Goal: Task Accomplishment & Management: Manage account settings

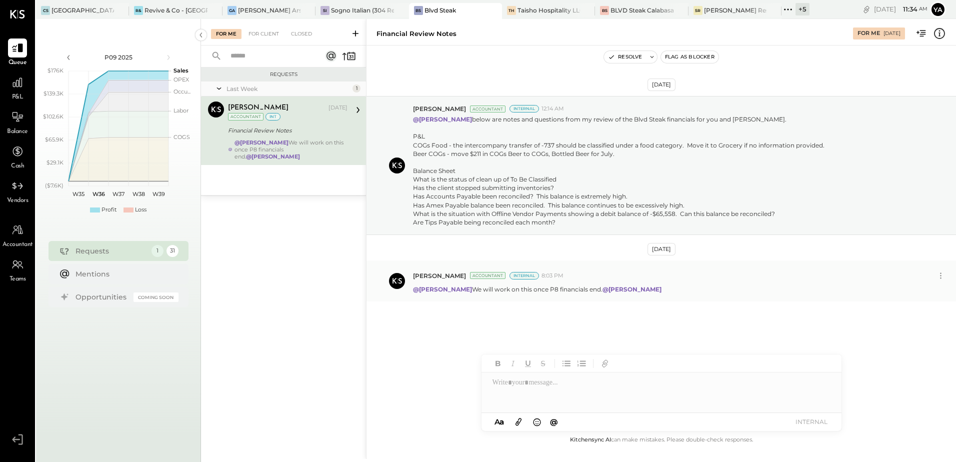
drag, startPoint x: 586, startPoint y: 291, endPoint x: 457, endPoint y: 294, distance: 129.5
click at [457, 294] on div "[PERSON_NAME] Accountant Internal 8:03 PM @[PERSON_NAME] We will work on this o…" at bounding box center [660, 280] width 589 height 41
copy p "We will work on this once P8 financials end."
click at [264, 12] on div "[PERSON_NAME] Arso" at bounding box center [269, 10] width 62 height 8
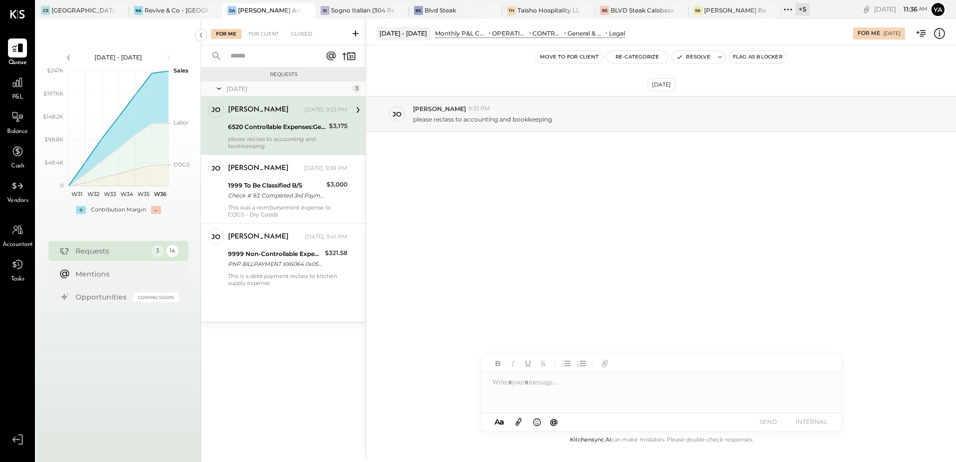
click at [266, 134] on div "[PERSON_NAME] [DATE], 9:33 PM 6520 Controllable Expenses:General & Administrati…" at bounding box center [287, 125] width 119 height 48
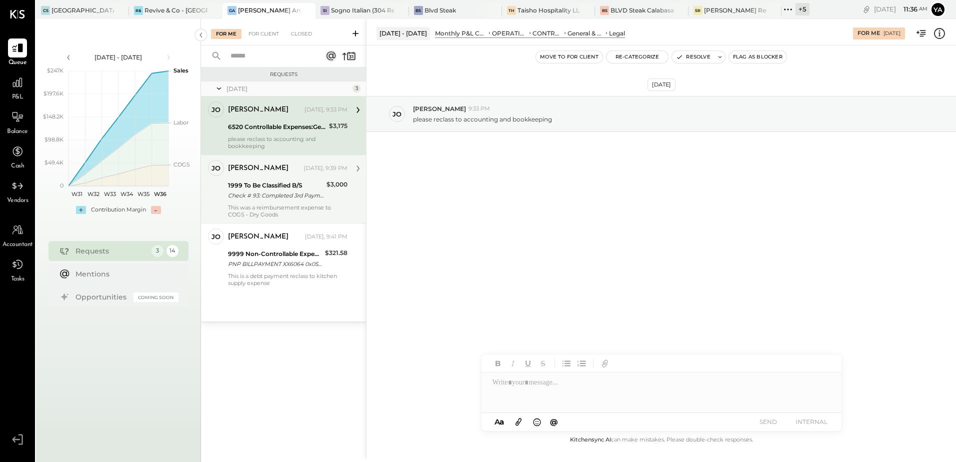
click at [266, 178] on div "[PERSON_NAME] [DATE], 9:39 PM 1999 To Be Classified B/S Check # 93: Completed 3…" at bounding box center [287, 189] width 119 height 58
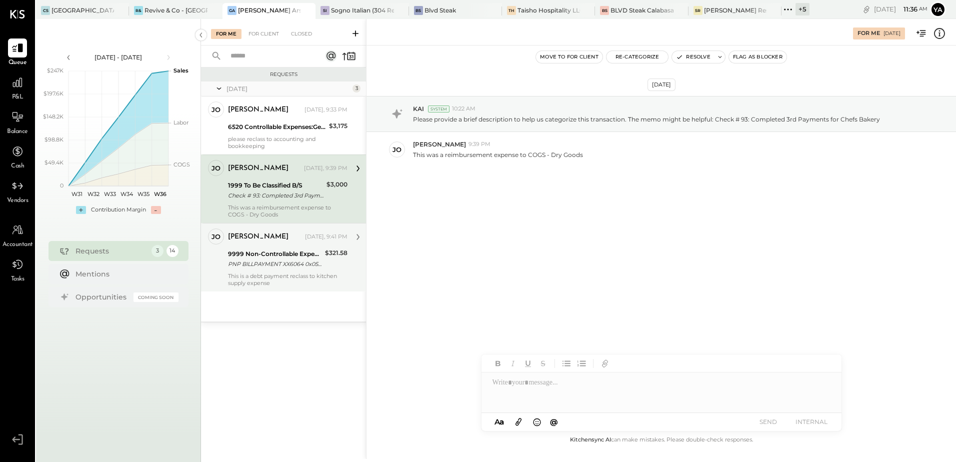
click at [265, 263] on div "PNP BILLPAYMENT XX6064 0x0525EK" at bounding box center [275, 264] width 94 height 10
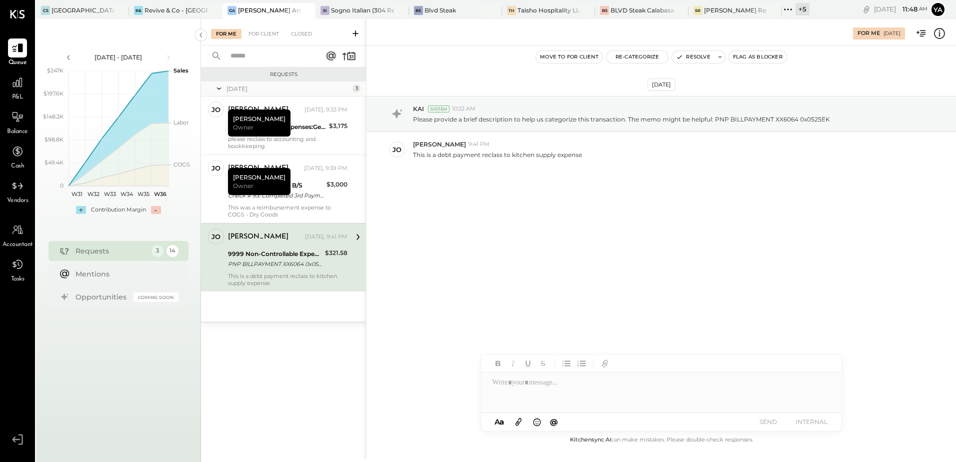
click at [524, 284] on div "[DATE] KAI System 10:22 AM Please provide a brief description to help us catego…" at bounding box center [660, 239] width 589 height 388
click at [942, 40] on div "For Me [DATE]" at bounding box center [660, 32] width 589 height 20
click at [942, 37] on icon at bounding box center [939, 33] width 13 height 13
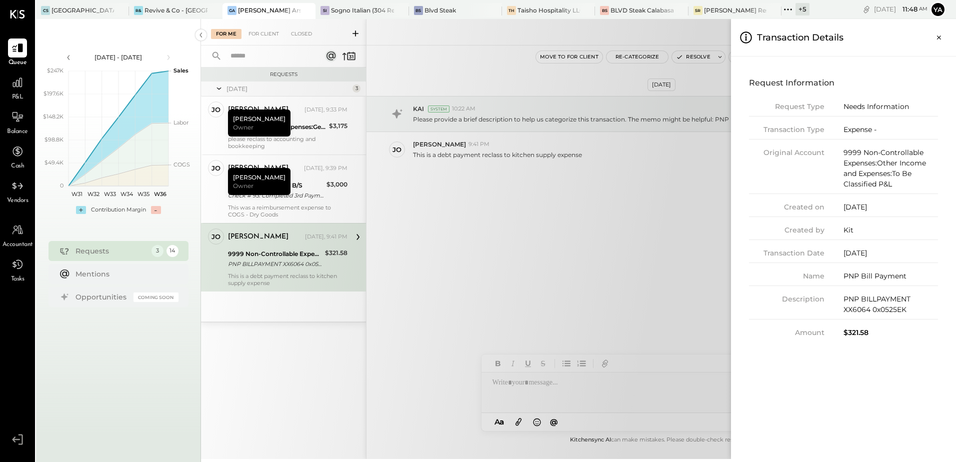
click at [626, 251] on div "For Me For Client Closed Requests [DATE] 3 [PERSON_NAME] Owner [PERSON_NAME] [D…" at bounding box center [578, 239] width 755 height 440
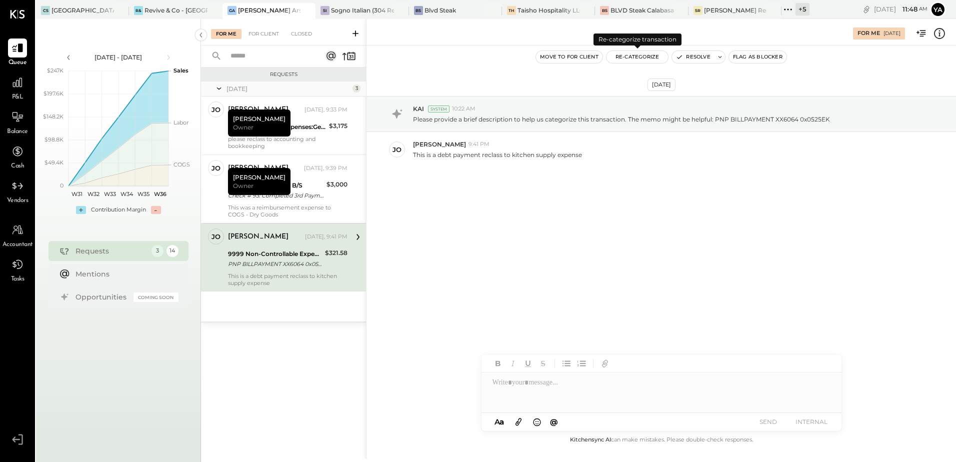
click at [651, 59] on button "Re-Categorize" at bounding box center [637, 57] width 62 height 12
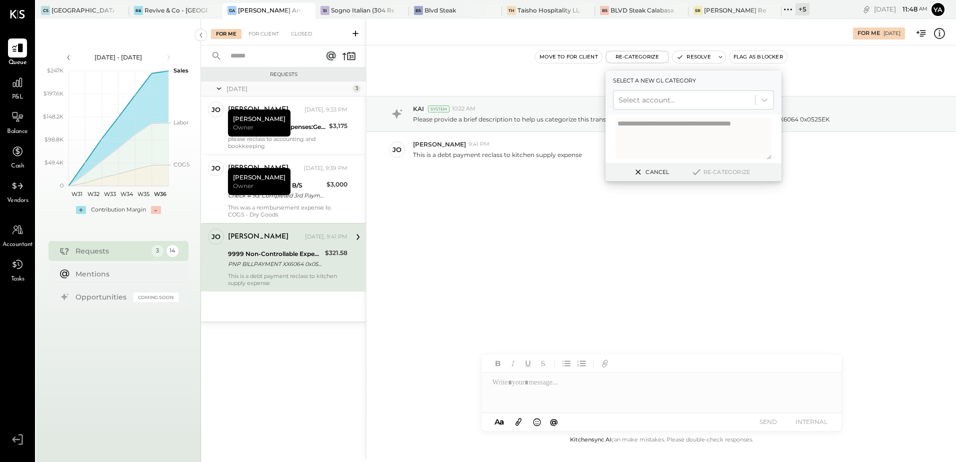
click at [645, 109] on div "Select a new gl category Select account..." at bounding box center [693, 92] width 176 height 44
click at [649, 103] on div at bounding box center [683, 100] width 131 height 12
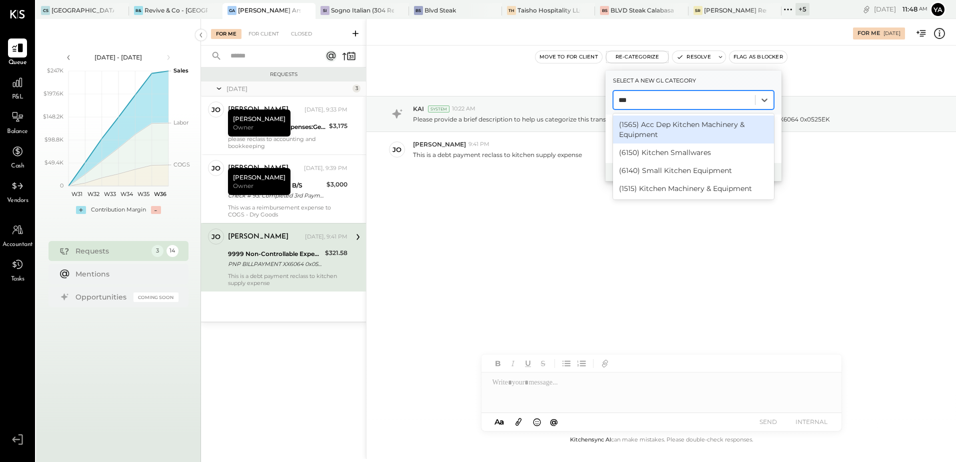
type input "****"
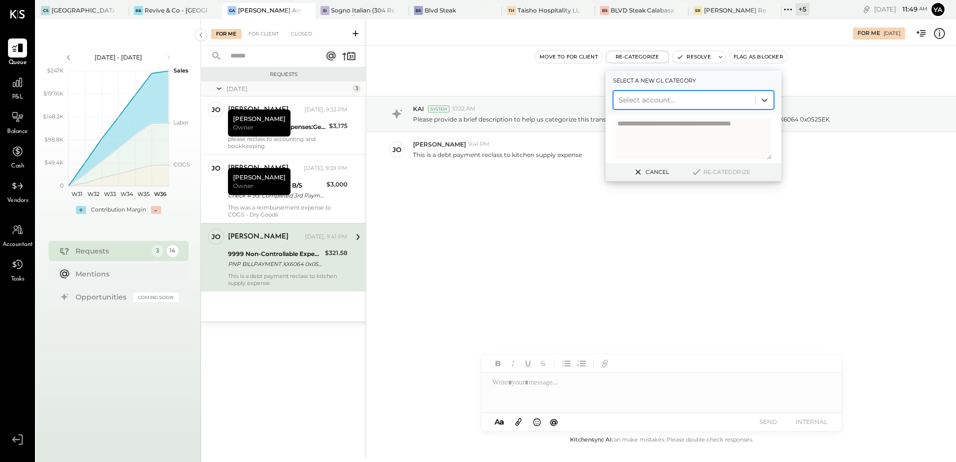
drag, startPoint x: 640, startPoint y: 98, endPoint x: 633, endPoint y: 107, distance: 11.8
click at [624, 96] on div at bounding box center [683, 100] width 131 height 12
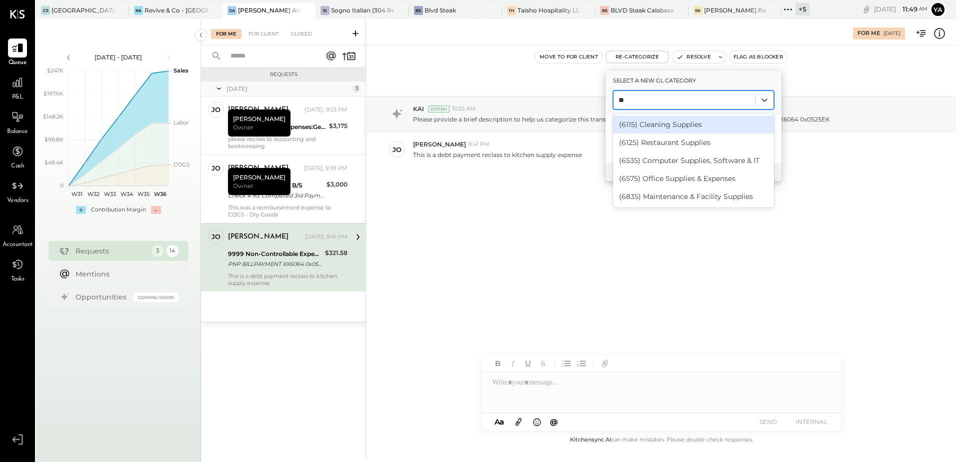
type input "*"
type input "******"
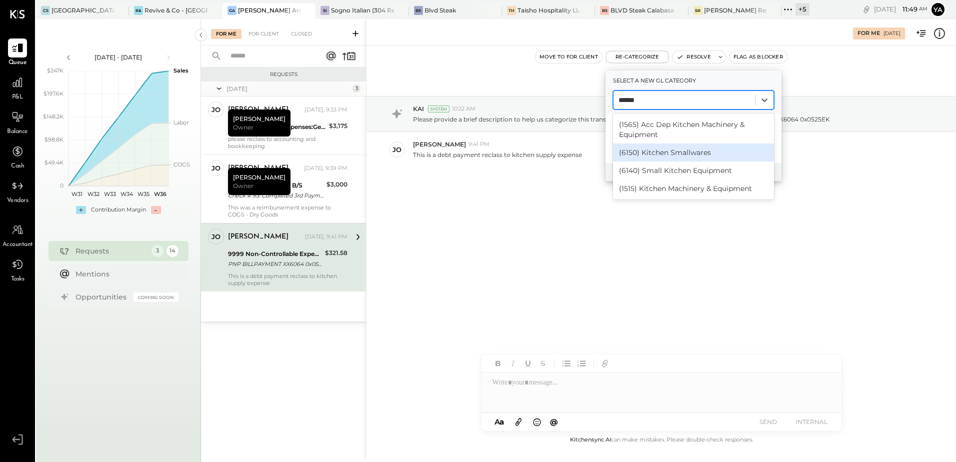
click at [683, 153] on div "(6150) Kitchen Smallwares" at bounding box center [693, 152] width 161 height 18
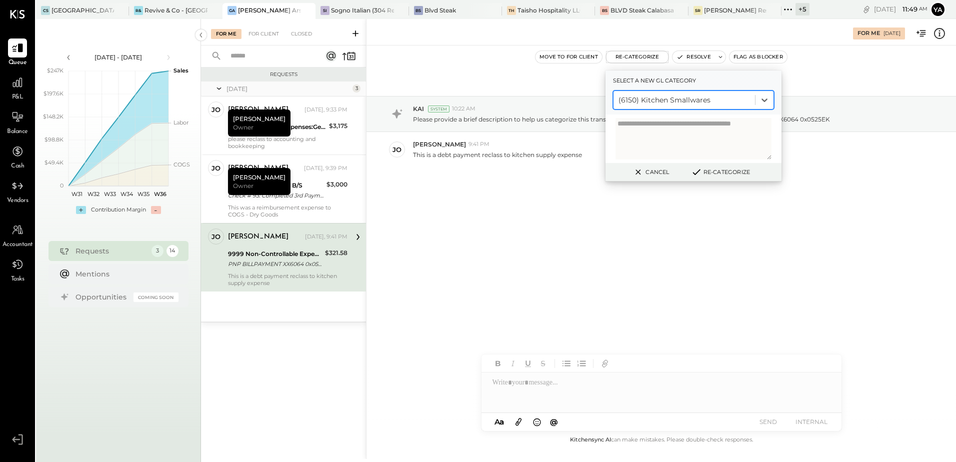
click at [627, 280] on div "[DATE] KAI System 10:22 AM Please provide a brief description to help us catego…" at bounding box center [660, 239] width 589 height 388
click at [707, 173] on button "Re-Categorize" at bounding box center [720, 172] width 66 height 12
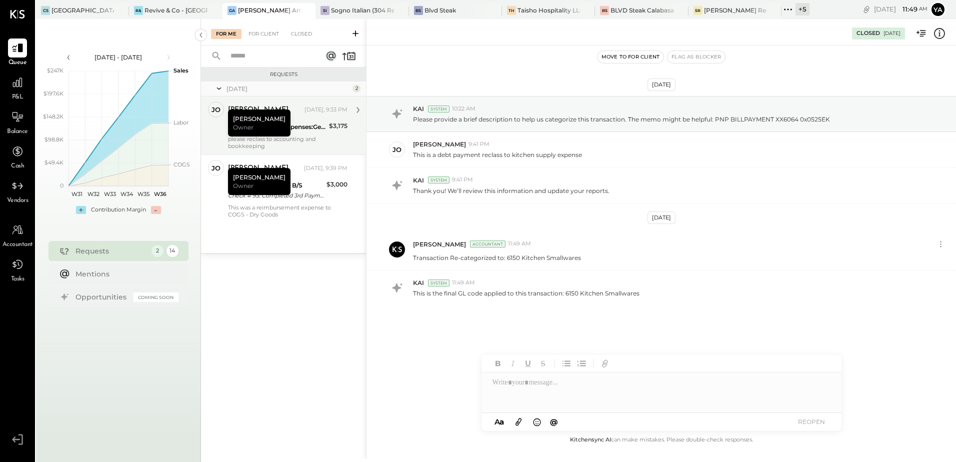
click at [307, 143] on div "please reclass to accounting and bookkeeping" at bounding box center [287, 142] width 119 height 14
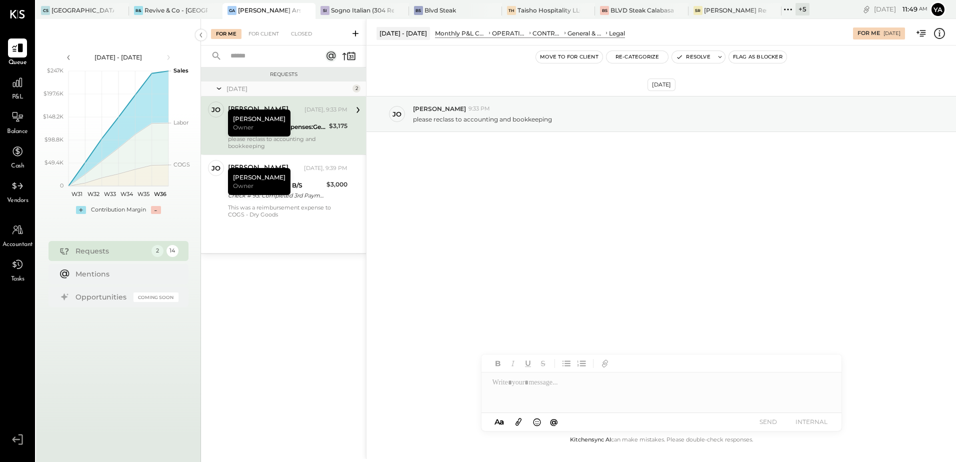
click at [945, 29] on icon at bounding box center [939, 33] width 13 height 13
click at [422, 293] on div "For Me For Client Closed Requests [DATE] 2 [PERSON_NAME] Owner [PERSON_NAME] [D…" at bounding box center [578, 239] width 755 height 440
click at [336, 302] on div "Requests [DATE] 2 [PERSON_NAME] Owner [PERSON_NAME] [DATE], 9:33 PM 6520 Contro…" at bounding box center [283, 250] width 165 height 367
click at [304, 203] on div "[PERSON_NAME] [DATE], 9:39 PM 1999 To Be Classified B/S Check # 93: Completed 3…" at bounding box center [287, 189] width 119 height 58
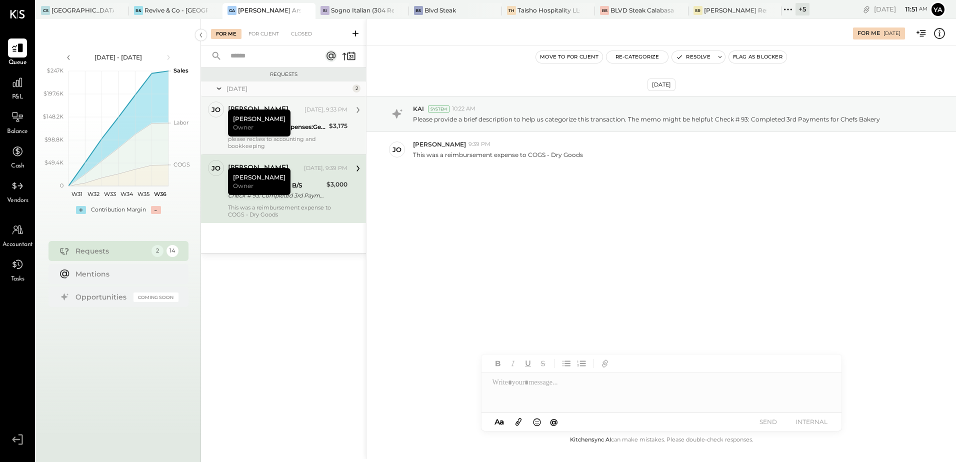
click at [296, 134] on div "[PERSON_NAME] [DATE], 9:33 PM 6520 Controllable Expenses:General & Administrati…" at bounding box center [287, 125] width 119 height 48
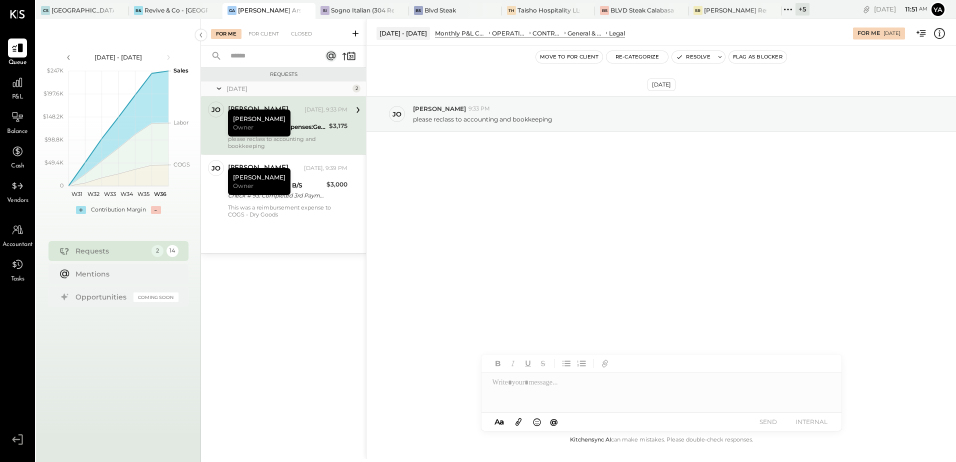
click at [943, 37] on icon at bounding box center [939, 33] width 11 height 11
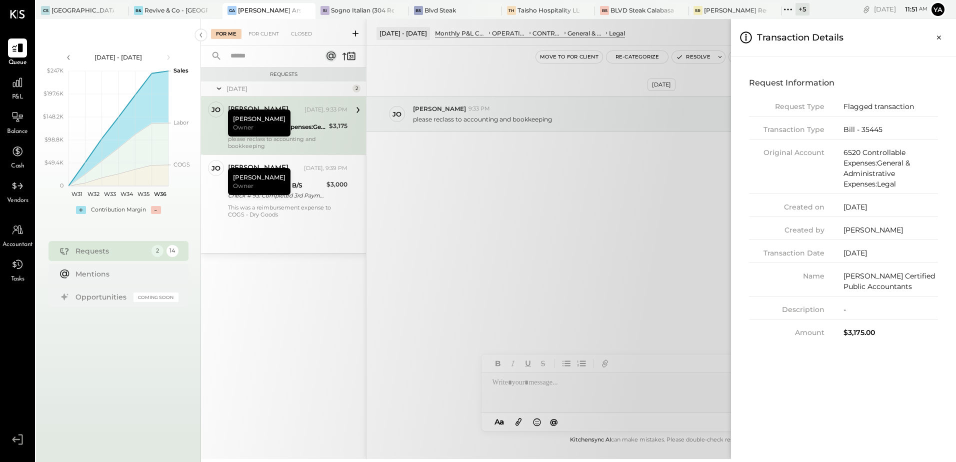
click at [588, 200] on div "For Me For Client Closed Requests [DATE] 2 [PERSON_NAME] Owner [PERSON_NAME] [D…" at bounding box center [578, 239] width 755 height 440
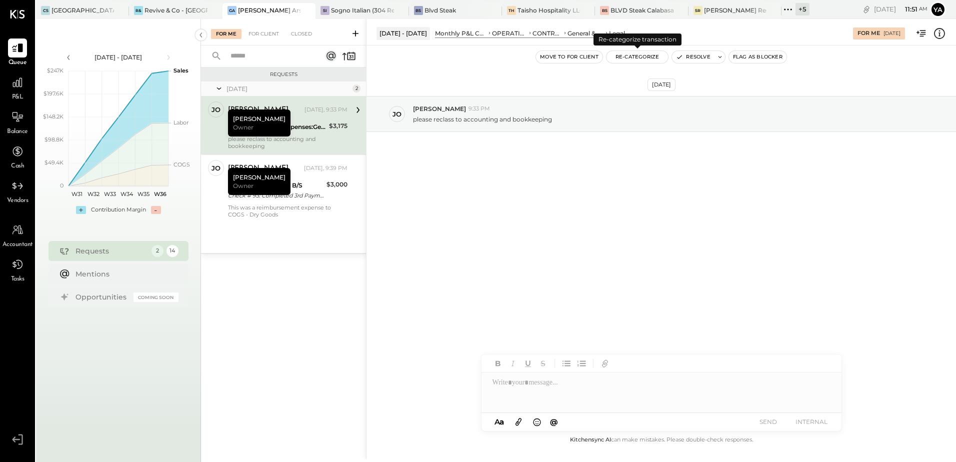
click at [624, 55] on button "Re-Categorize" at bounding box center [637, 57] width 62 height 12
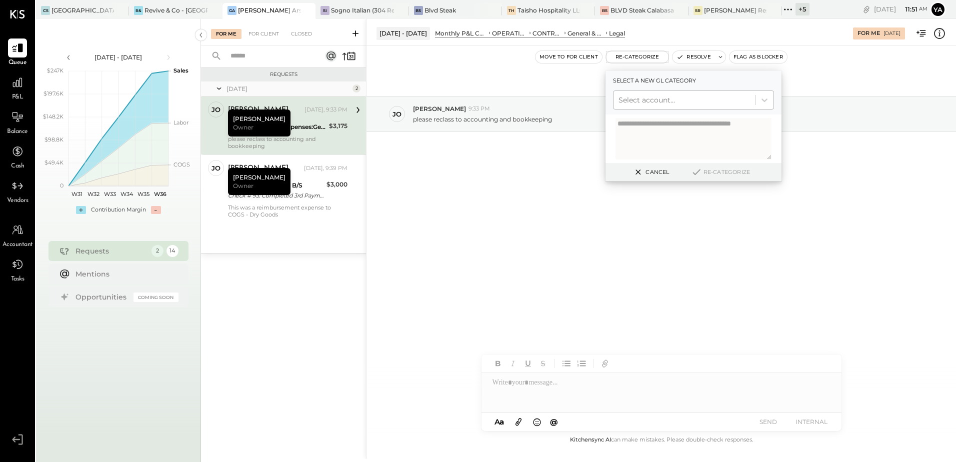
click at [655, 103] on div at bounding box center [683, 100] width 131 height 12
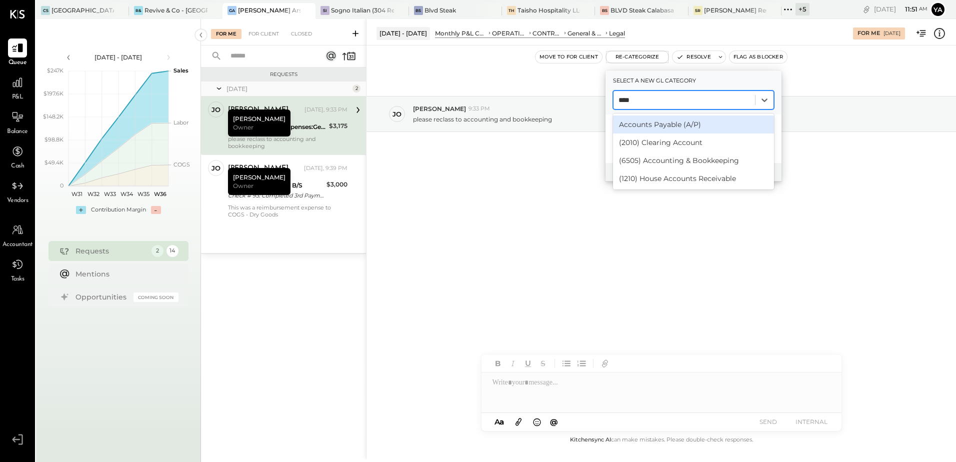
type input "*****"
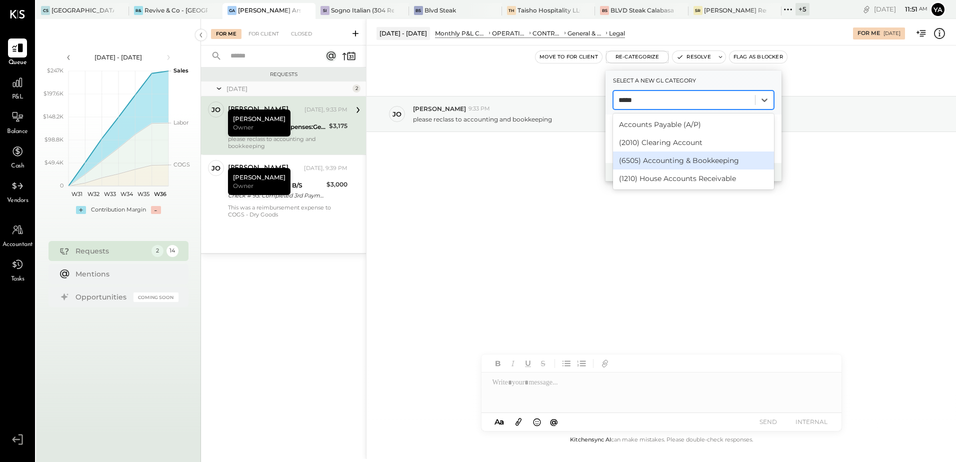
click at [680, 164] on div "(6505) Accounting & Bookkeeping" at bounding box center [693, 160] width 161 height 18
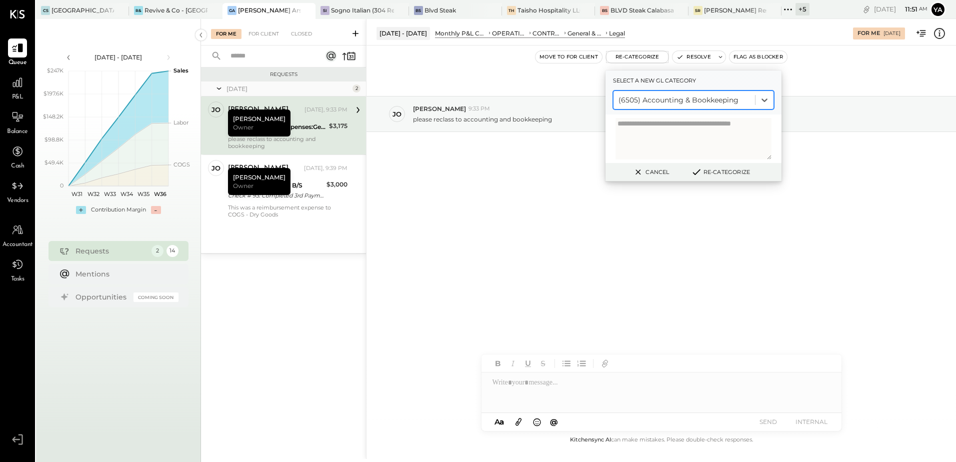
click at [734, 173] on button "Re-Categorize" at bounding box center [720, 172] width 66 height 12
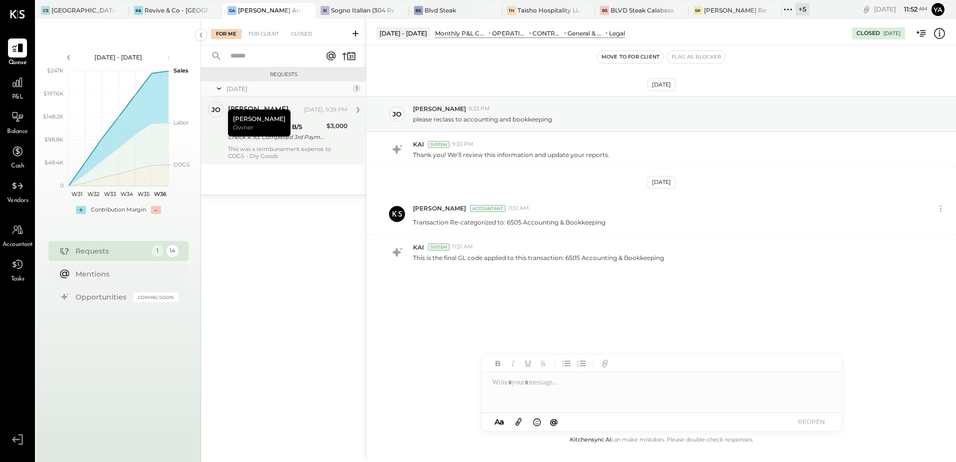
click at [295, 135] on div "Check # 93: Completed 3rd Payments for Chefs Bakery" at bounding box center [275, 137] width 95 height 10
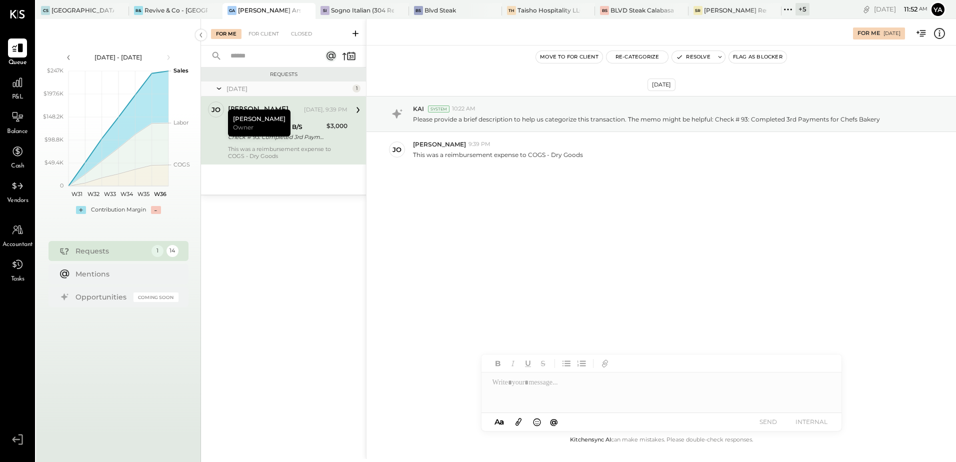
click at [936, 36] on icon at bounding box center [939, 33] width 13 height 13
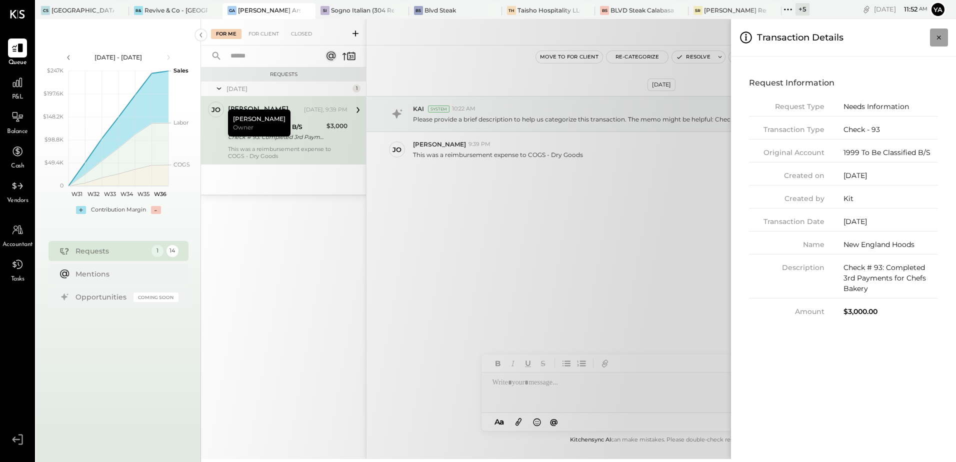
click at [936, 36] on icon "Close panel" at bounding box center [939, 37] width 10 height 10
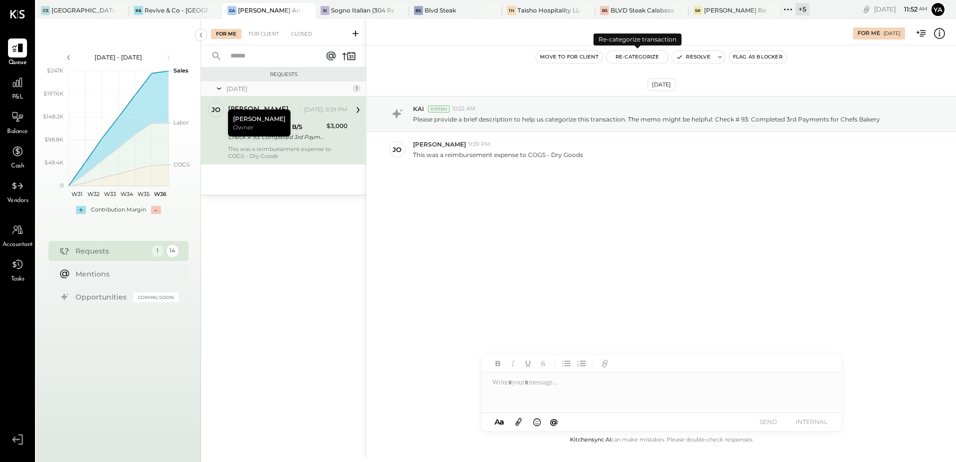
click at [646, 56] on button "Re-Categorize" at bounding box center [637, 57] width 62 height 12
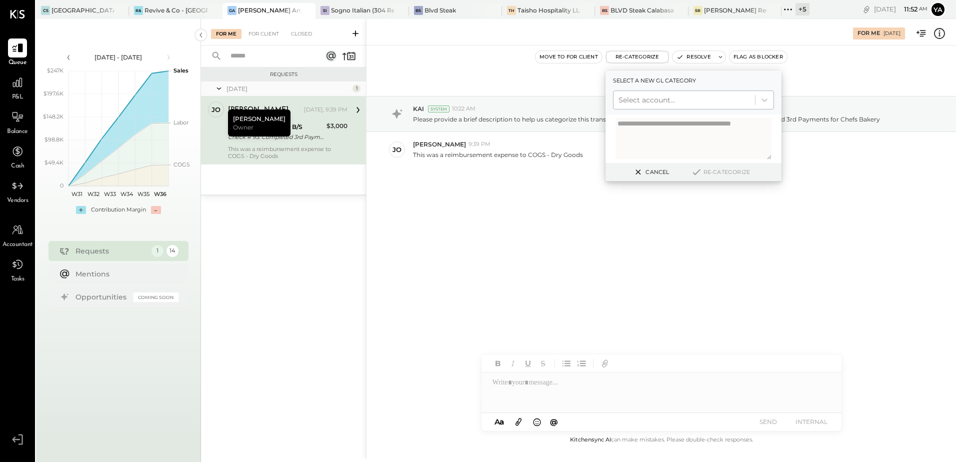
click at [678, 101] on div at bounding box center [683, 100] width 131 height 12
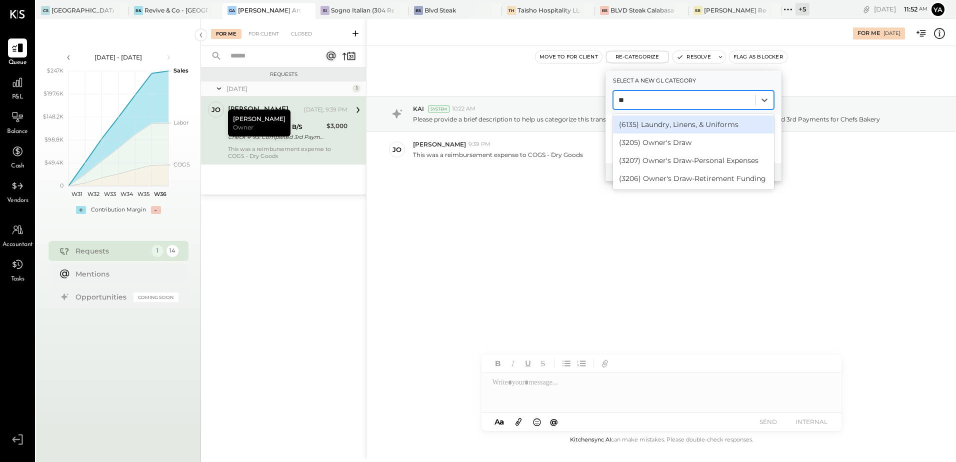
type input "*"
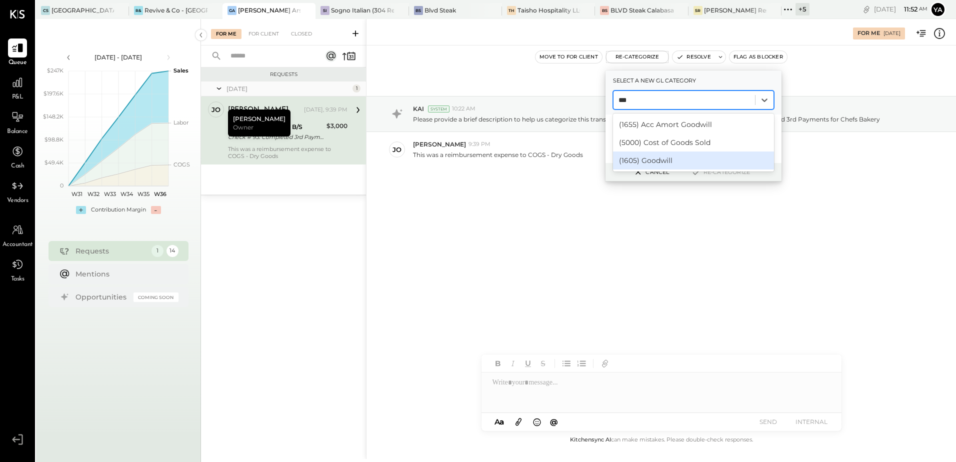
type input "***"
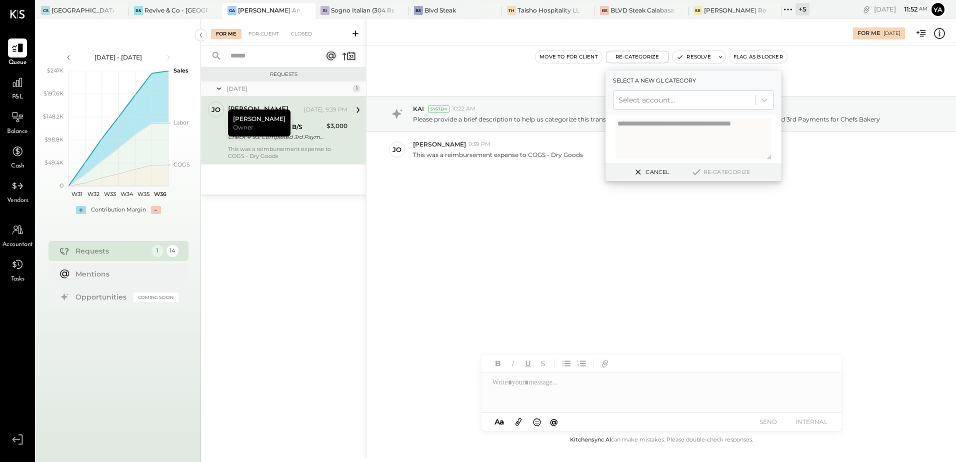
click at [631, 240] on div "[DATE] KAI System 10:22 AM Please provide a brief description to help us catego…" at bounding box center [660, 156] width 589 height 172
click at [630, 262] on div "[DATE] KAI System 10:22 AM Please provide a brief description to help us catego…" at bounding box center [660, 239] width 589 height 388
click at [667, 104] on div at bounding box center [683, 100] width 131 height 12
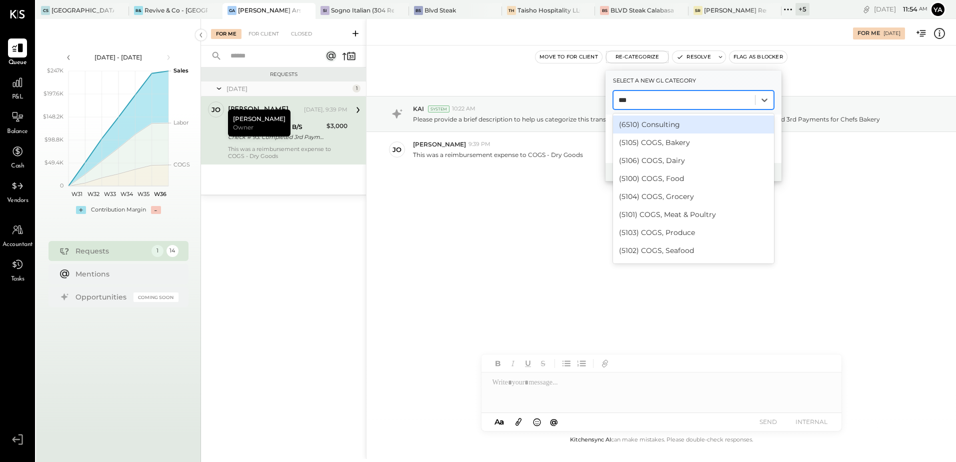
type input "****"
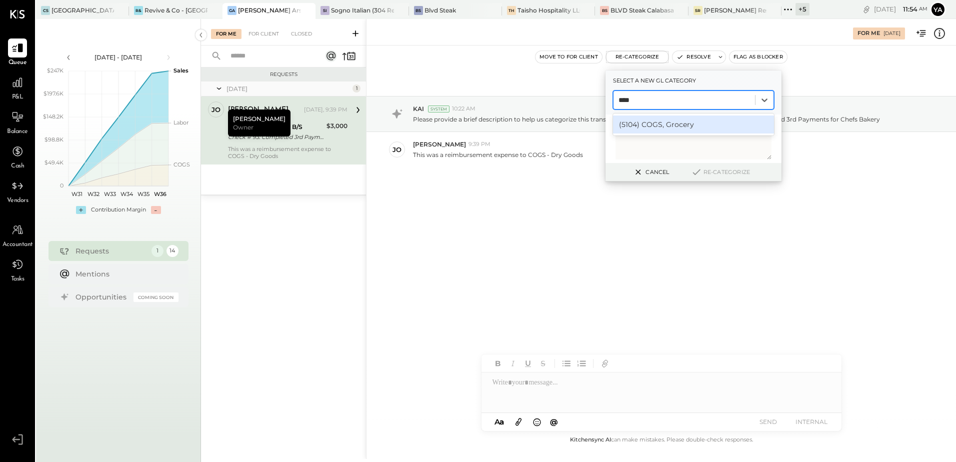
click at [680, 125] on div "(5104) COGS, Grocery" at bounding box center [693, 124] width 161 height 18
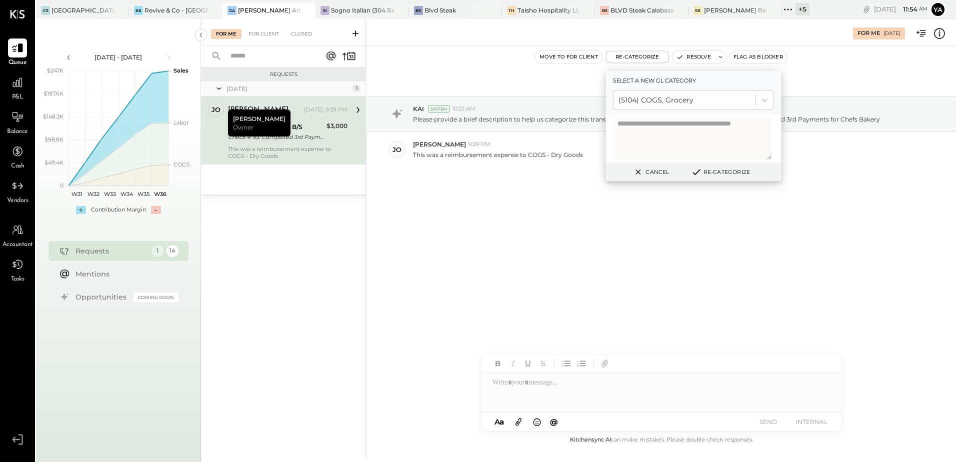
click at [728, 169] on button "Re-Categorize" at bounding box center [720, 172] width 66 height 12
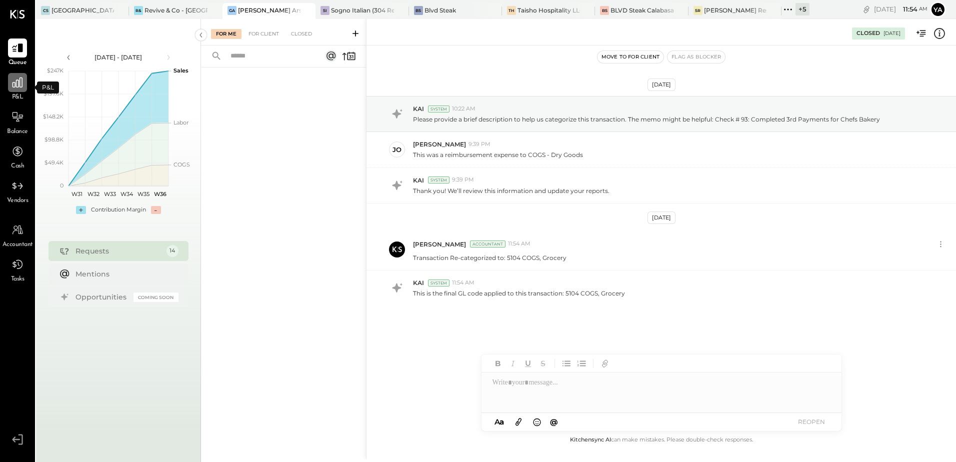
click at [26, 87] on div at bounding box center [17, 82] width 19 height 19
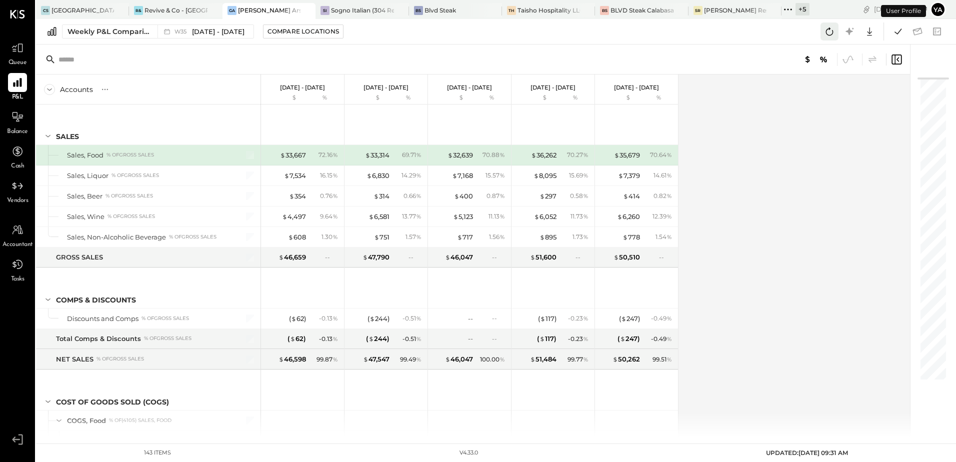
click at [829, 32] on icon at bounding box center [829, 31] width 13 height 13
click at [15, 58] on span "Queue" at bounding box center [17, 62] width 18 height 9
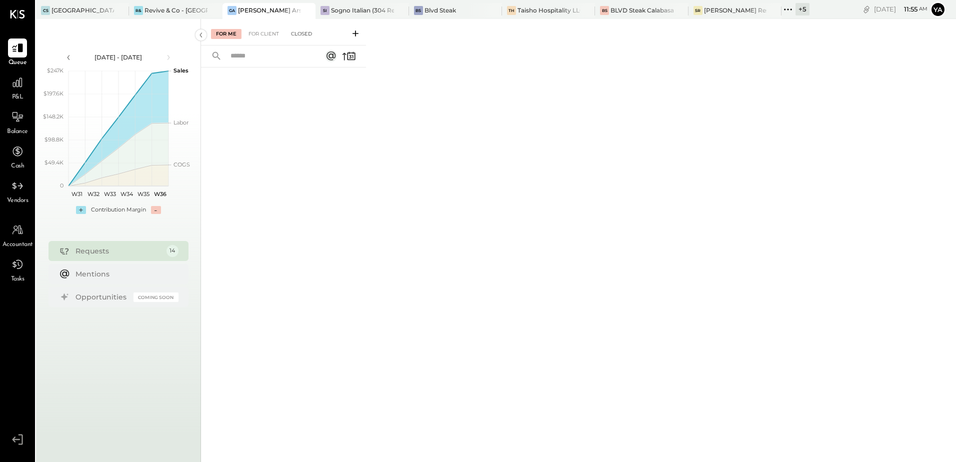
click at [289, 34] on div "Closed" at bounding box center [301, 34] width 31 height 10
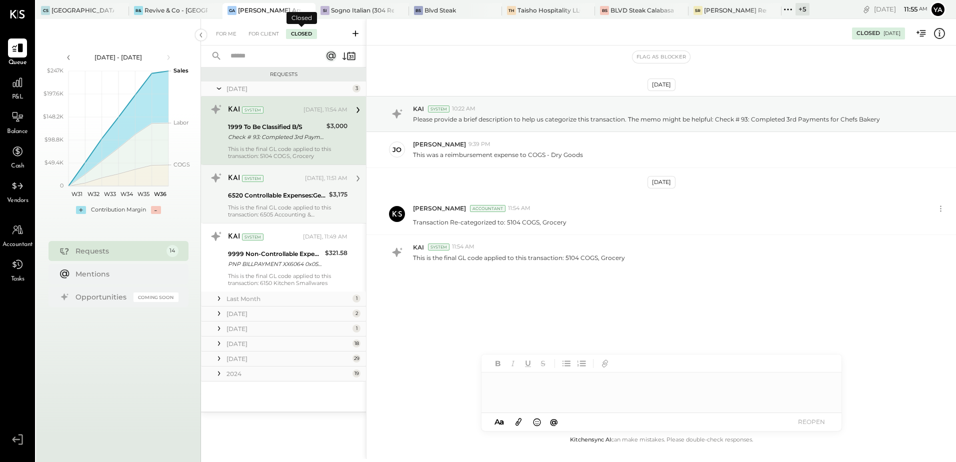
click at [296, 212] on div "This is the final GL code applied to this transaction: 6505 Accounting & Bookke…" at bounding box center [287, 211] width 119 height 14
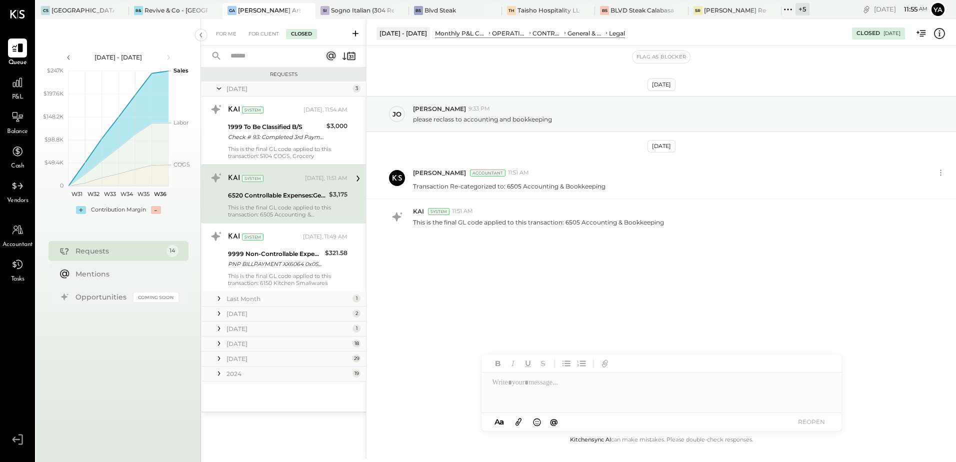
click at [939, 36] on icon at bounding box center [939, 33] width 13 height 13
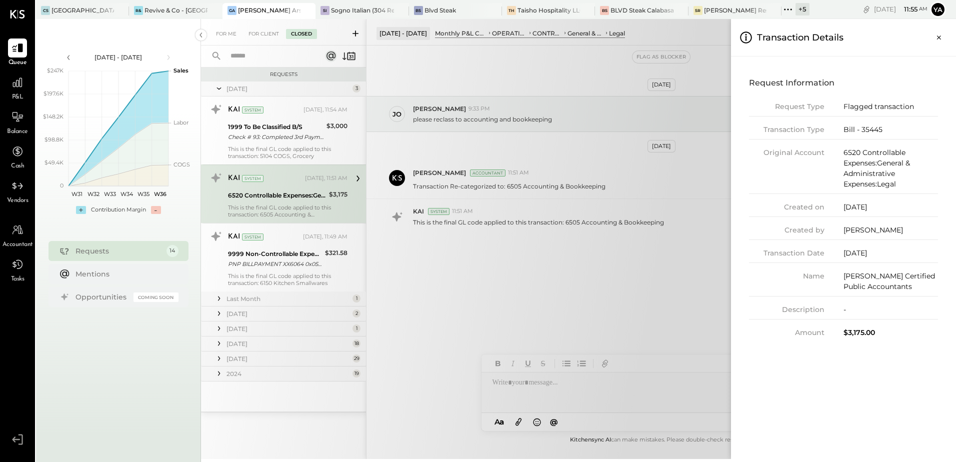
click at [939, 36] on icon "Close panel" at bounding box center [939, 37] width 10 height 10
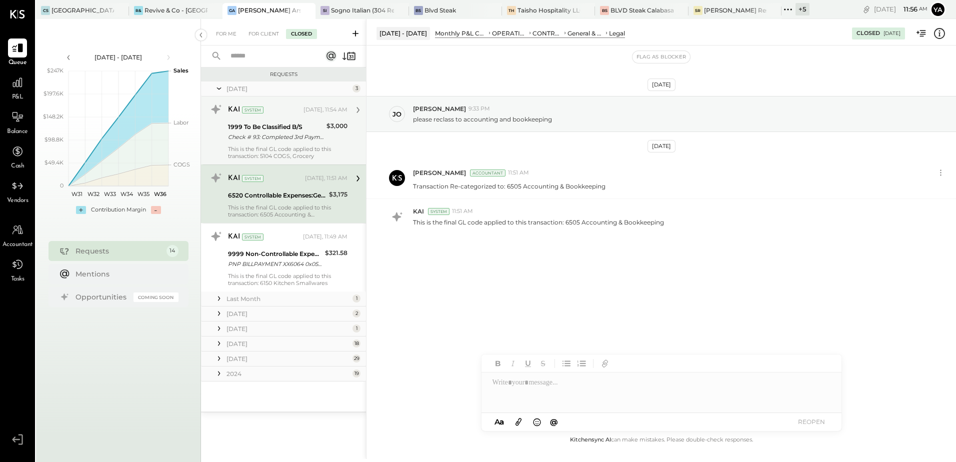
click at [264, 109] on div "KAI System" at bounding box center [264, 110] width 73 height 10
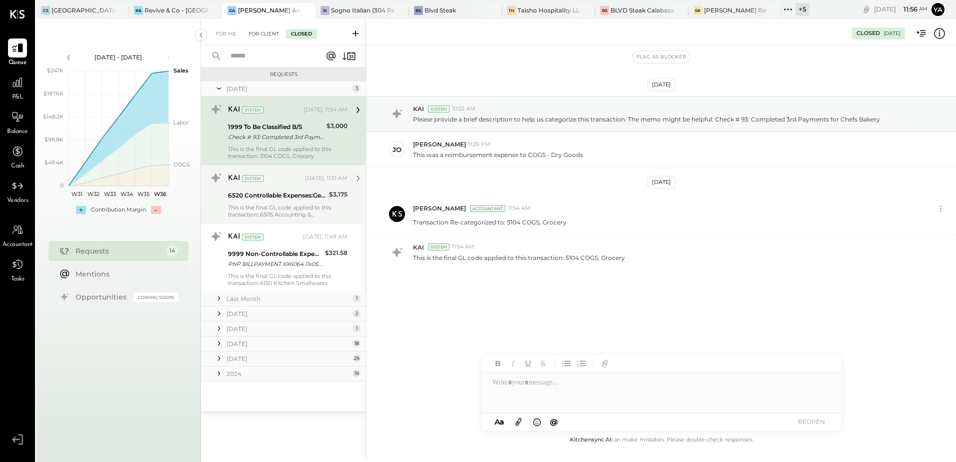
click at [270, 37] on div "For Client" at bounding box center [263, 34] width 40 height 10
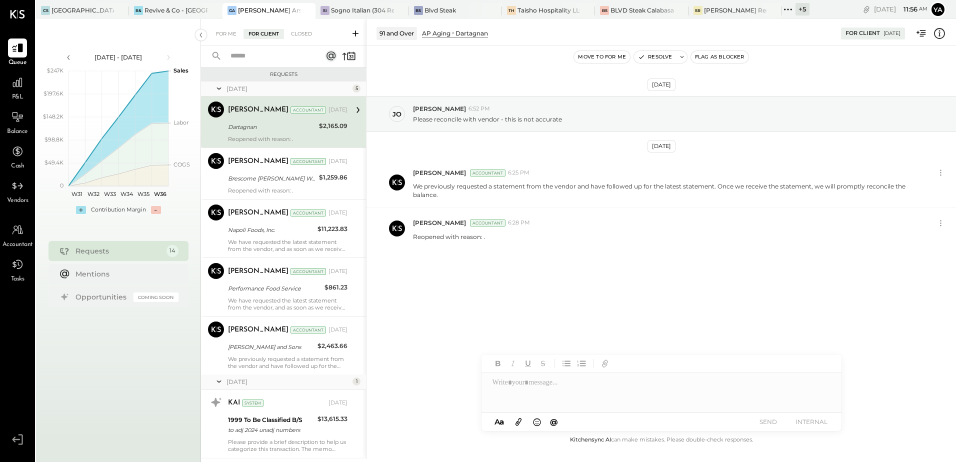
click at [263, 129] on div "Dartagnan" at bounding box center [272, 127] width 88 height 10
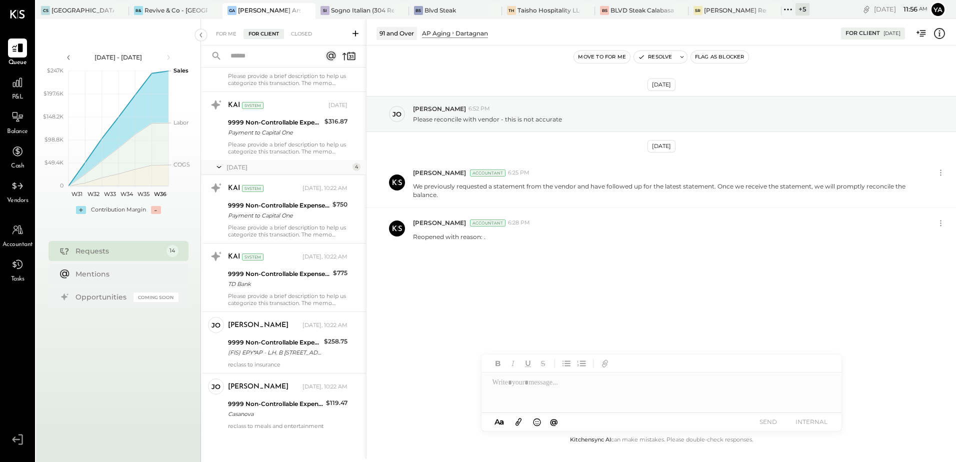
scroll to position [590, 0]
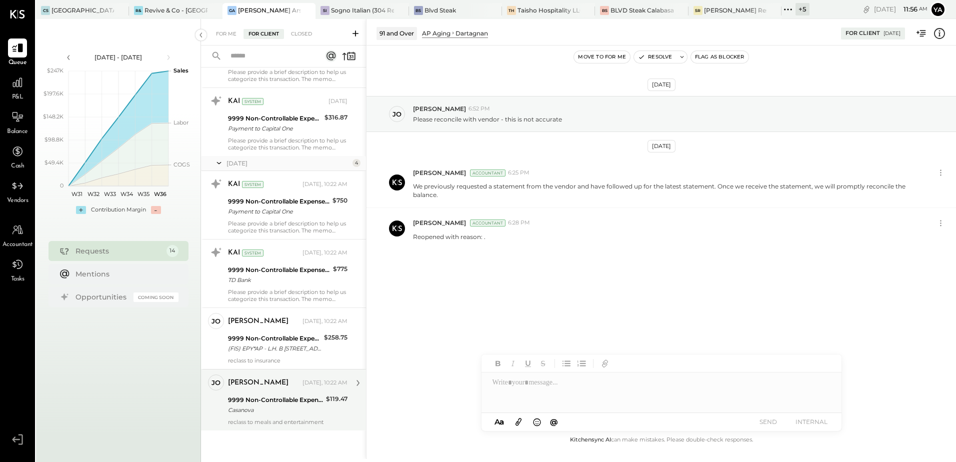
click at [260, 391] on div "[PERSON_NAME] [DATE], 10:22 AM" at bounding box center [287, 382] width 119 height 17
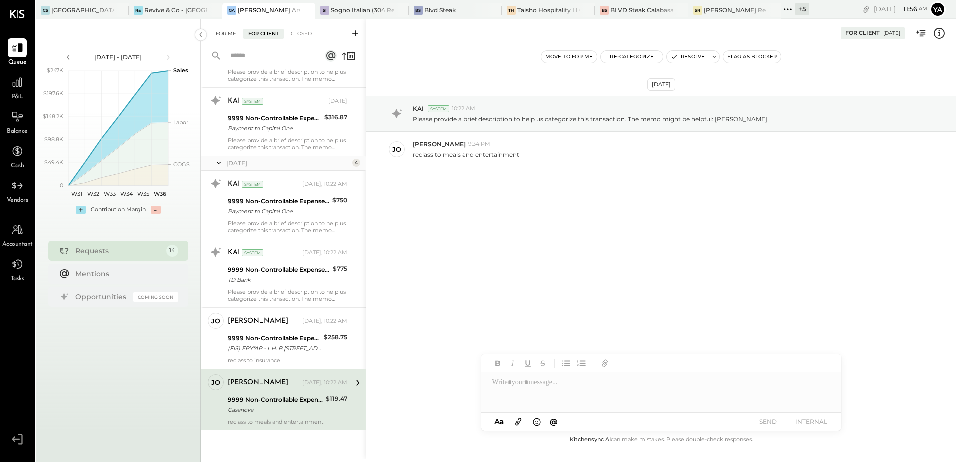
click at [219, 31] on div "For Me" at bounding box center [226, 34] width 30 height 10
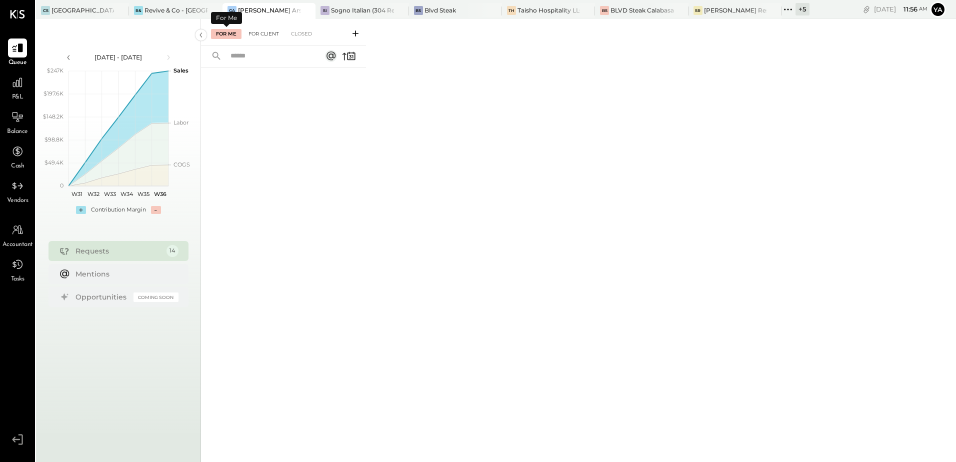
click at [256, 29] on div "For Client" at bounding box center [263, 34] width 40 height 10
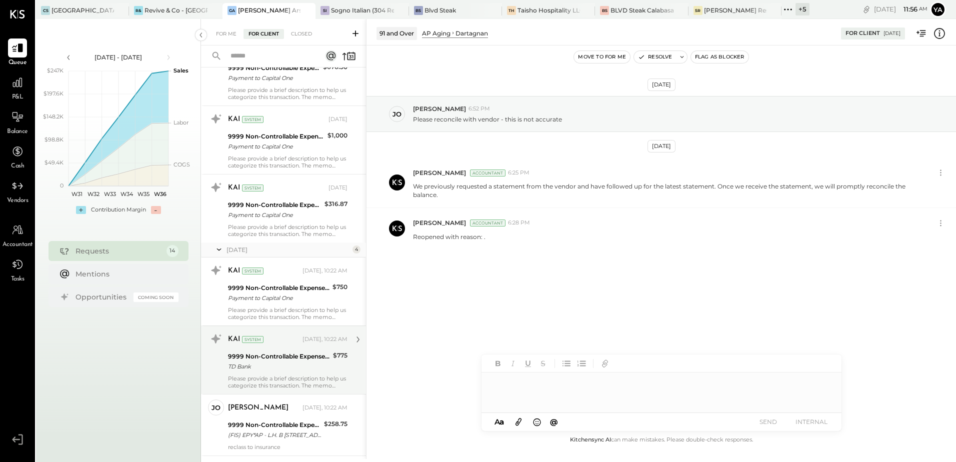
scroll to position [590, 0]
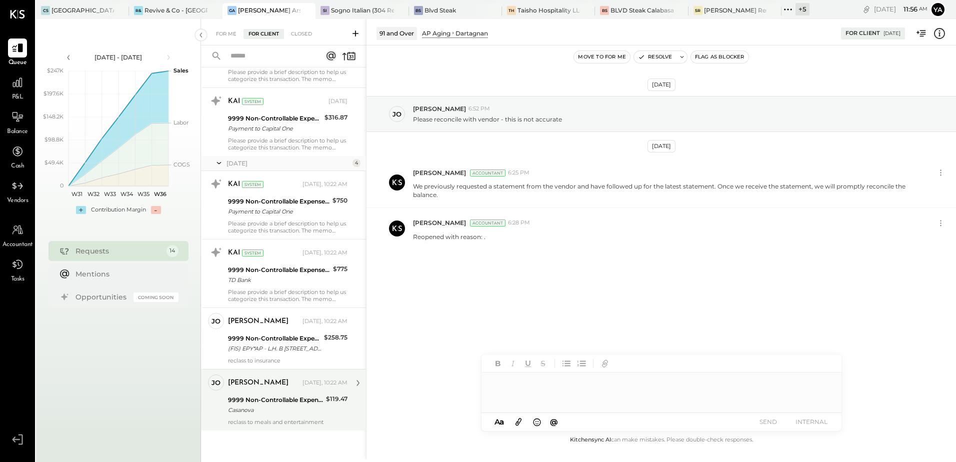
click at [275, 422] on div "reclass to meals and entertainment" at bounding box center [287, 421] width 119 height 7
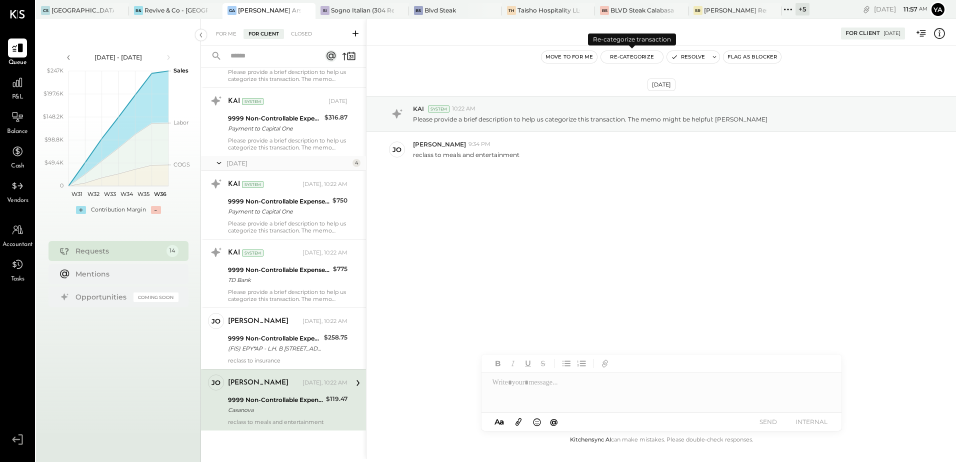
click at [619, 57] on button "Re-Categorize" at bounding box center [632, 57] width 62 height 12
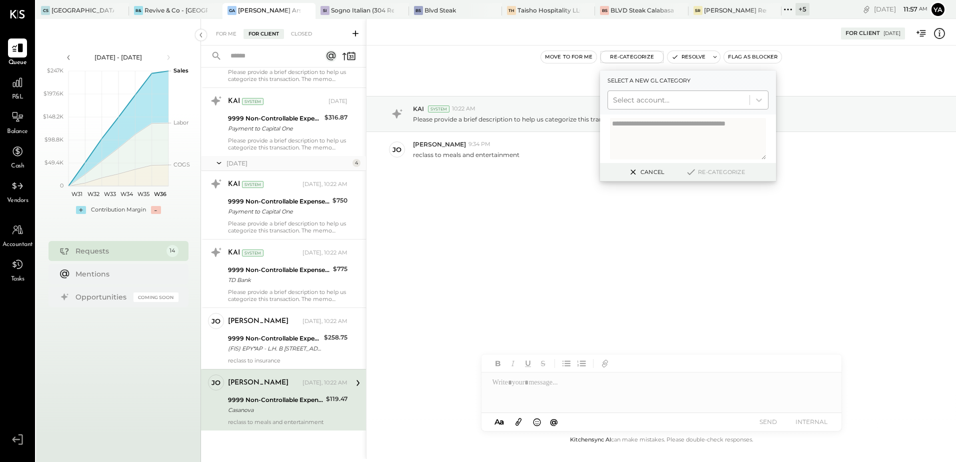
click at [651, 102] on div at bounding box center [678, 100] width 131 height 12
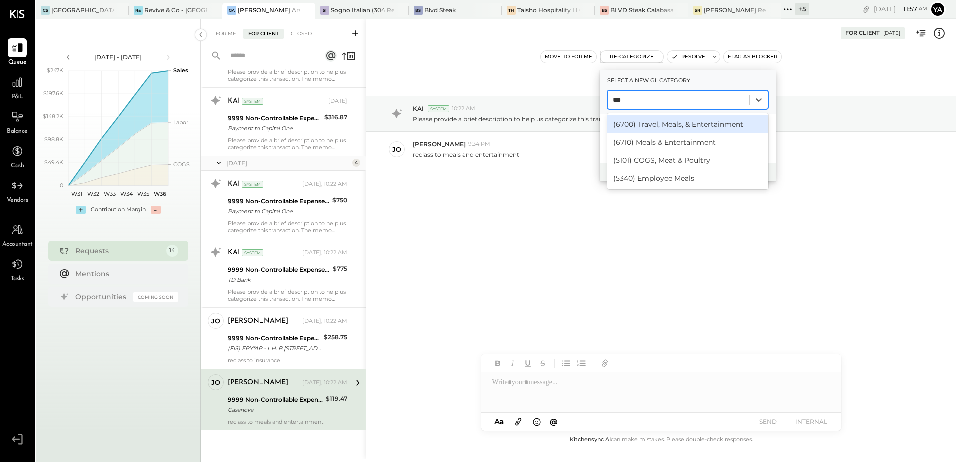
type input "****"
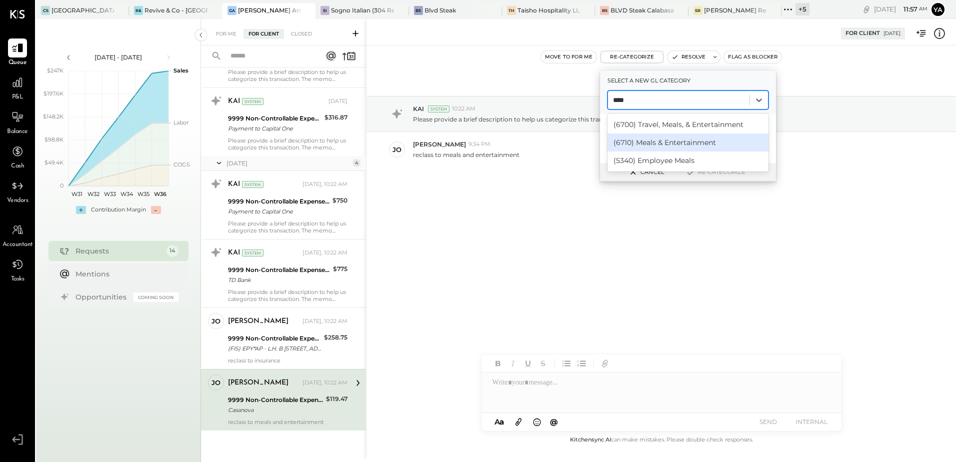
click at [686, 141] on div "(6710) Meals & Entertainment" at bounding box center [687, 142] width 161 height 18
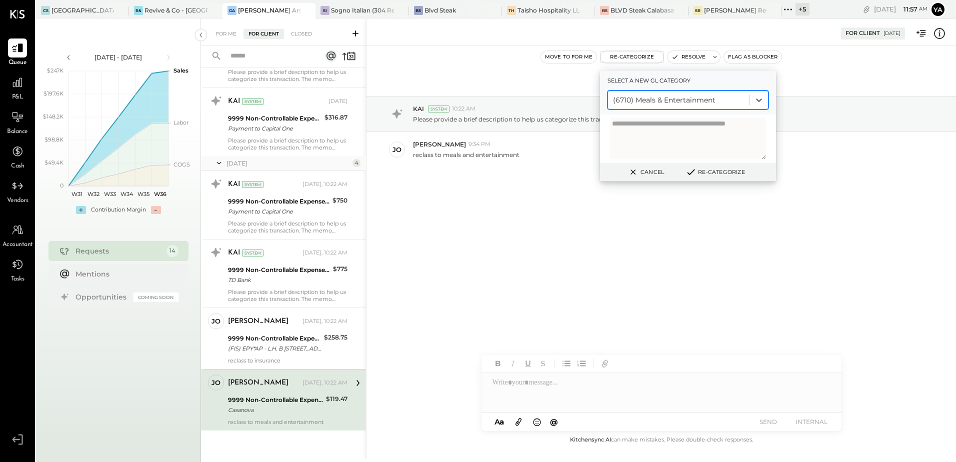
click at [731, 168] on button "Re-Categorize" at bounding box center [715, 172] width 66 height 12
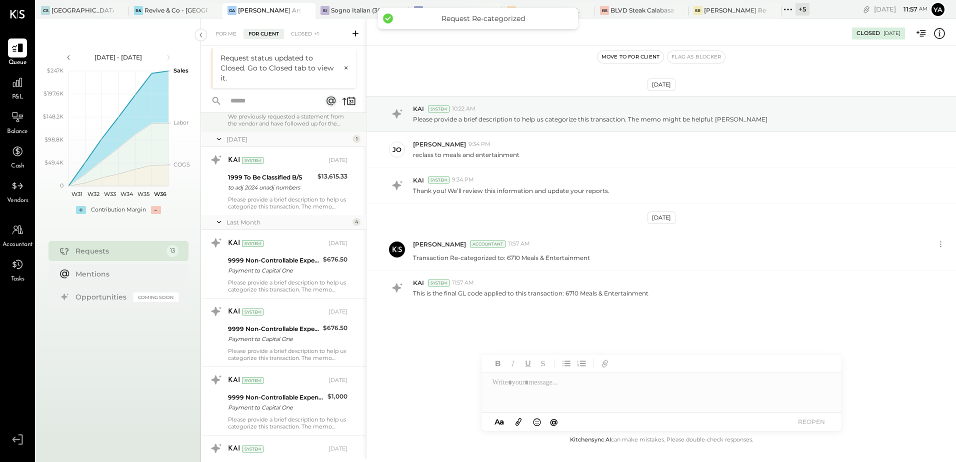
scroll to position [278, 0]
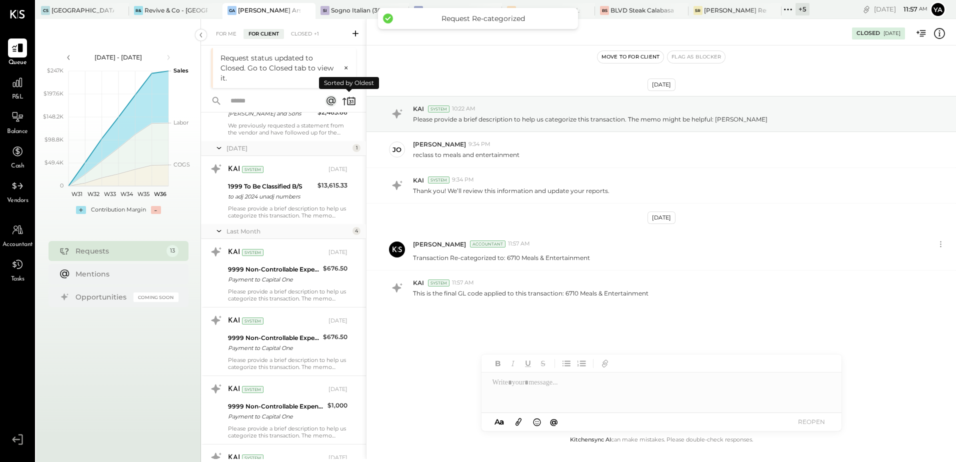
click at [346, 99] on icon at bounding box center [344, 101] width 4 height 7
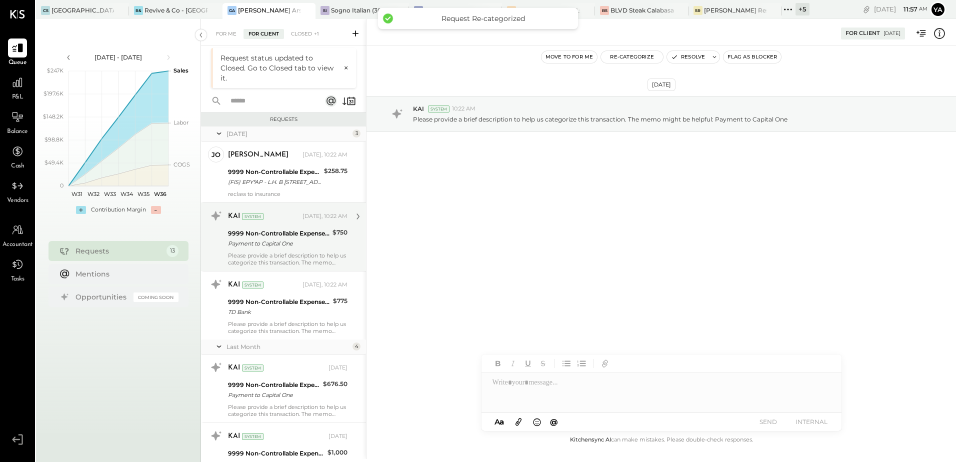
click at [294, 163] on div "[PERSON_NAME] Owner [PERSON_NAME] [DATE], 10:22 AM 9999 Non-Controllable Expens…" at bounding box center [283, 240] width 165 height 198
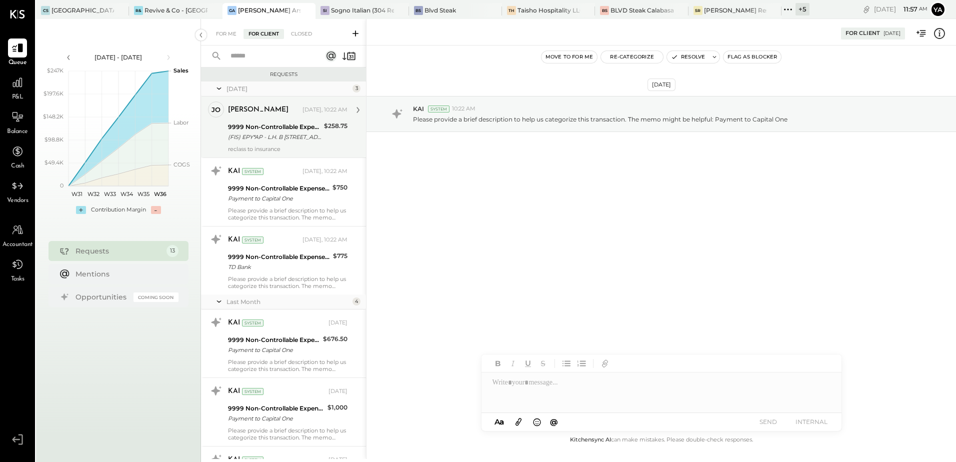
click at [298, 140] on div "(FIS) EPY*AP - L.H. B [STREET_ADDRESS]" at bounding box center [274, 137] width 93 height 10
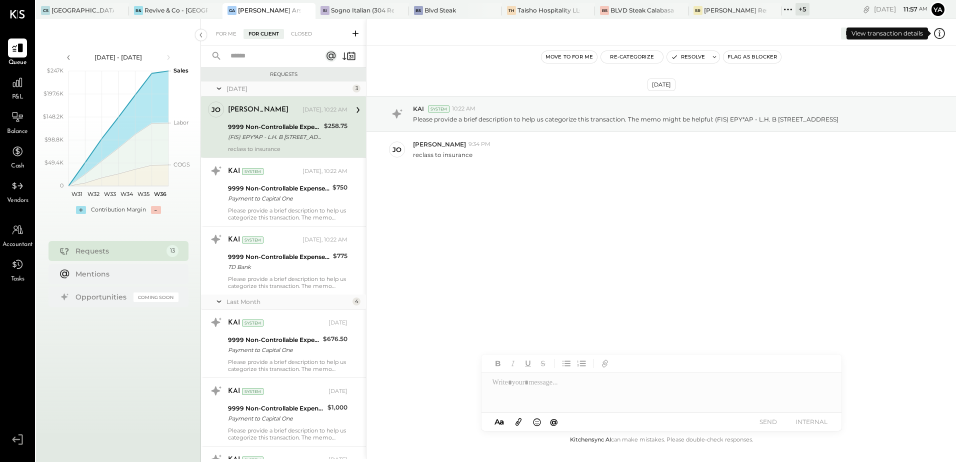
click at [942, 33] on icon at bounding box center [939, 33] width 13 height 13
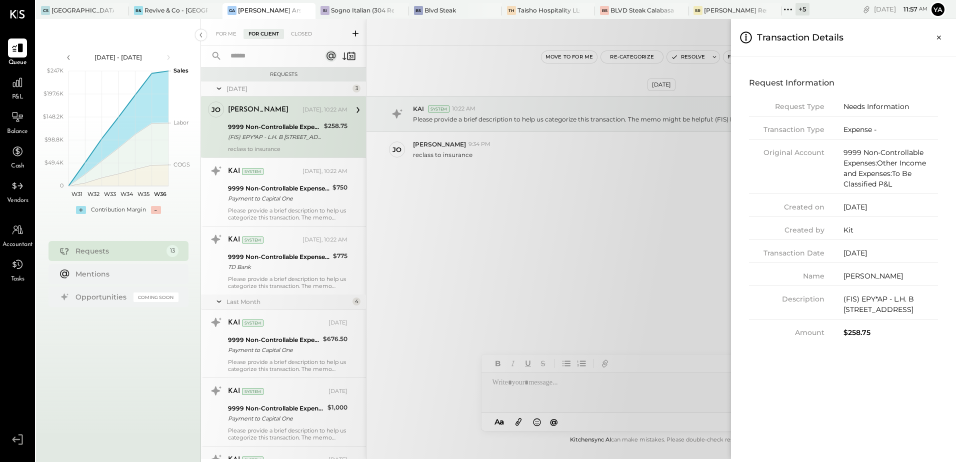
drag, startPoint x: 847, startPoint y: 309, endPoint x: 944, endPoint y: 313, distance: 97.1
click at [944, 313] on div "Request Information Request Type Needs Information Transaction Type Expense - O…" at bounding box center [843, 205] width 209 height 283
copy div "[GEOGRAPHIC_DATA]"
click at [538, 207] on div "For Me For Client Closed Requests [DATE] 3 [PERSON_NAME] Owner [PERSON_NAME] [D…" at bounding box center [578, 239] width 755 height 440
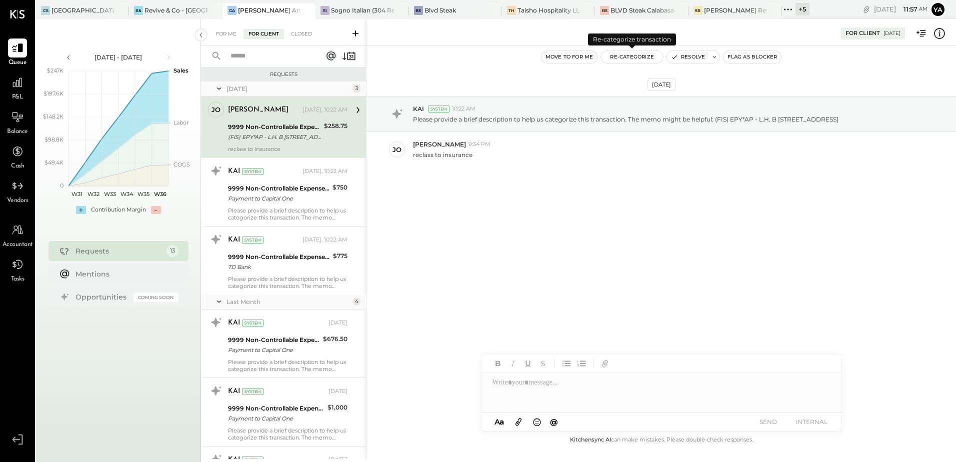
click at [633, 55] on button "Re-Categorize" at bounding box center [632, 57] width 62 height 12
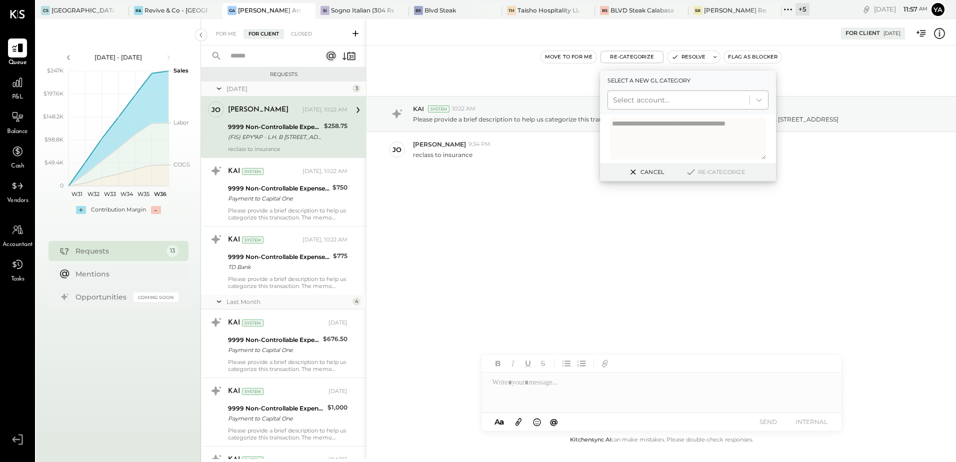
click at [661, 99] on div at bounding box center [678, 100] width 131 height 12
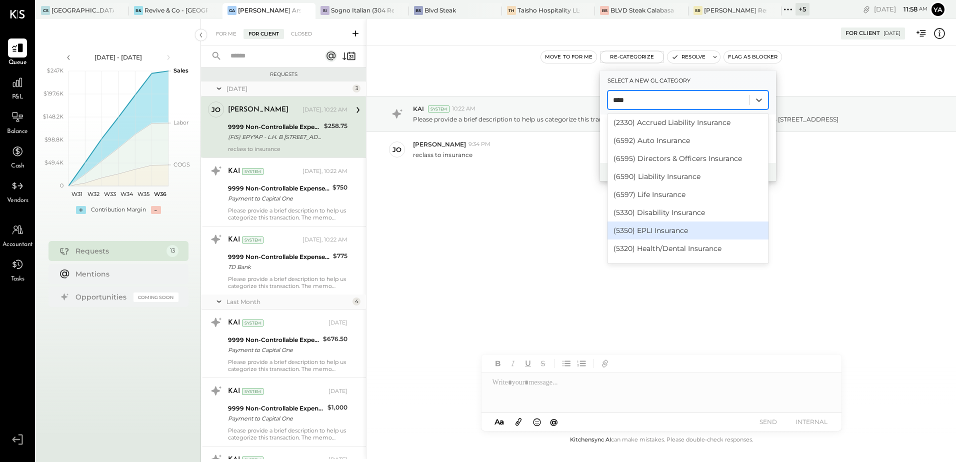
scroll to position [52, 0]
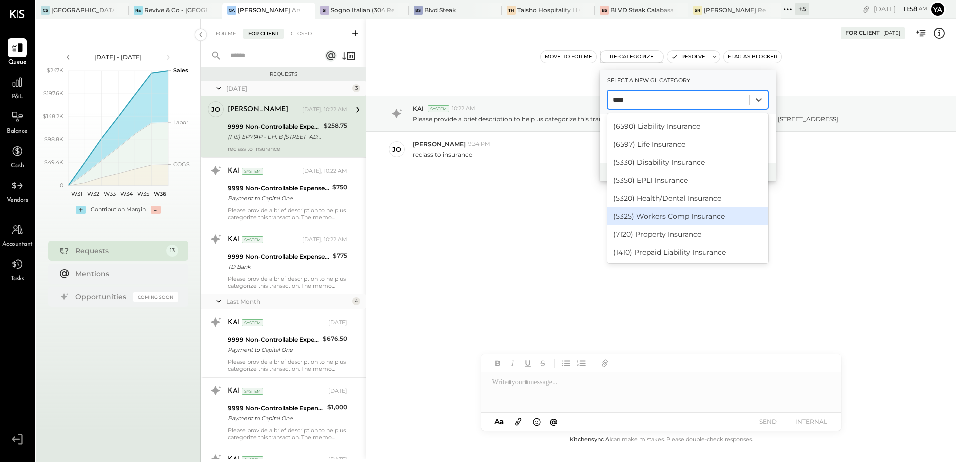
type input "****"
click at [529, 213] on div "[DATE] KAI System 10:22 AM Please provide a brief description to help us catego…" at bounding box center [660, 156] width 589 height 172
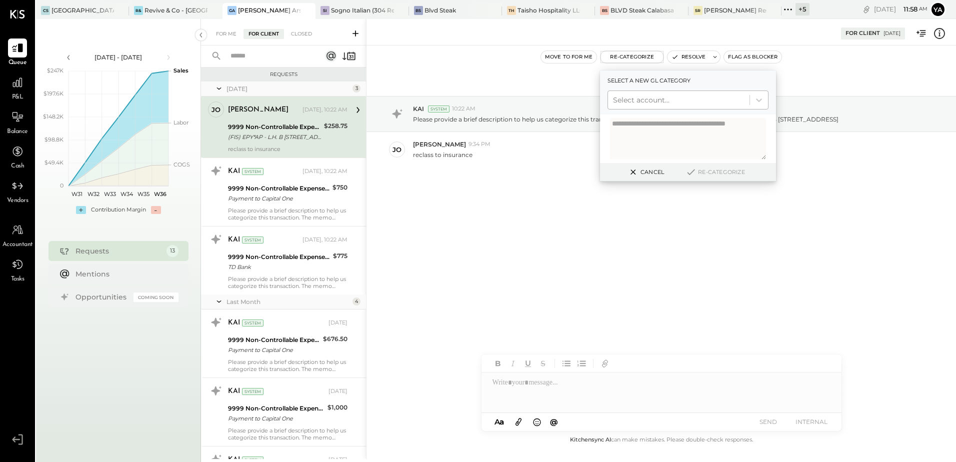
click at [731, 103] on div at bounding box center [678, 100] width 131 height 12
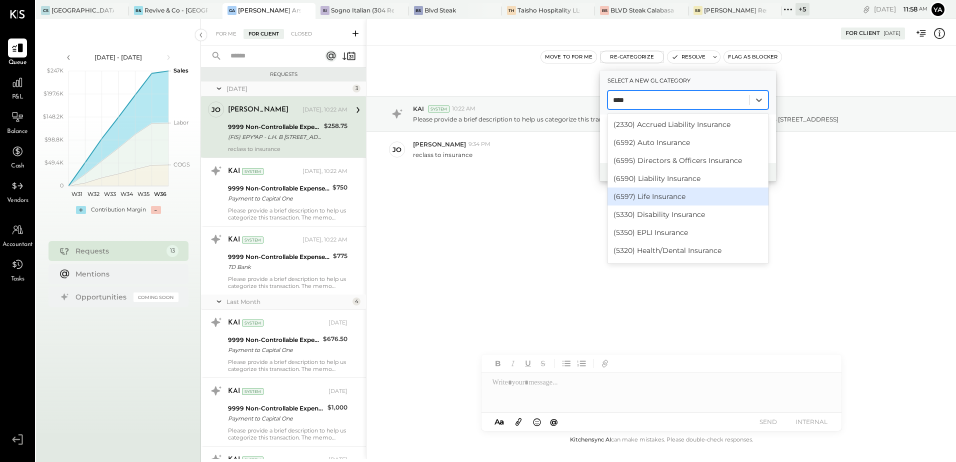
type input "****"
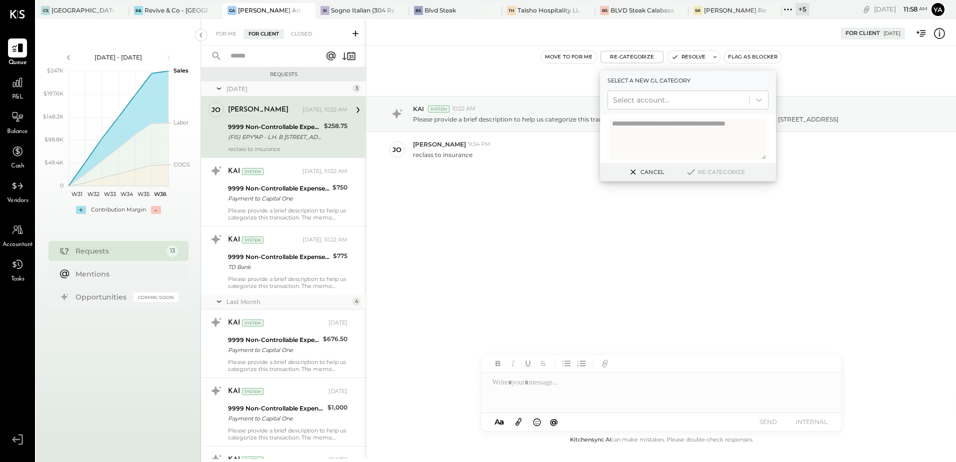
click at [403, 311] on div "[DATE] KAI System 10:22 AM Please provide a brief description to help us catego…" at bounding box center [660, 239] width 589 height 388
click at [879, 209] on div "[DATE] KAI System 10:22 AM Please provide a brief description to help us catego…" at bounding box center [660, 156] width 589 height 172
click at [692, 103] on div at bounding box center [678, 100] width 131 height 12
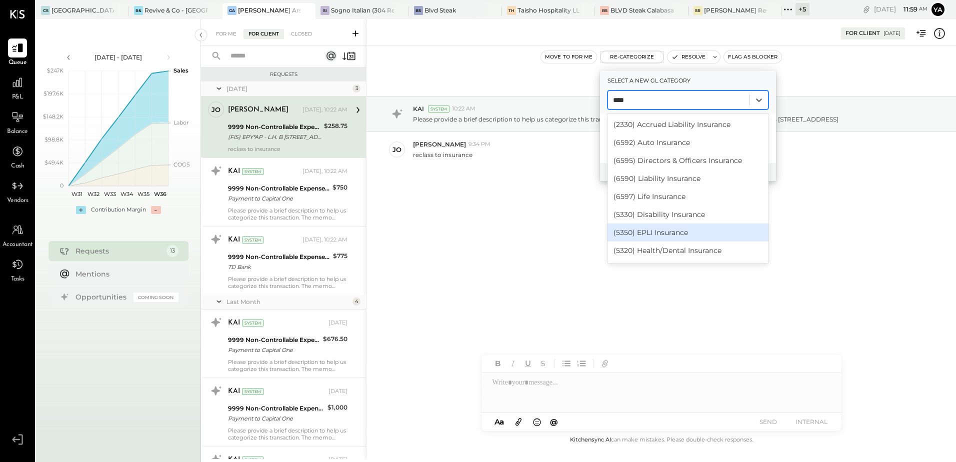
scroll to position [50, 0]
type input "****"
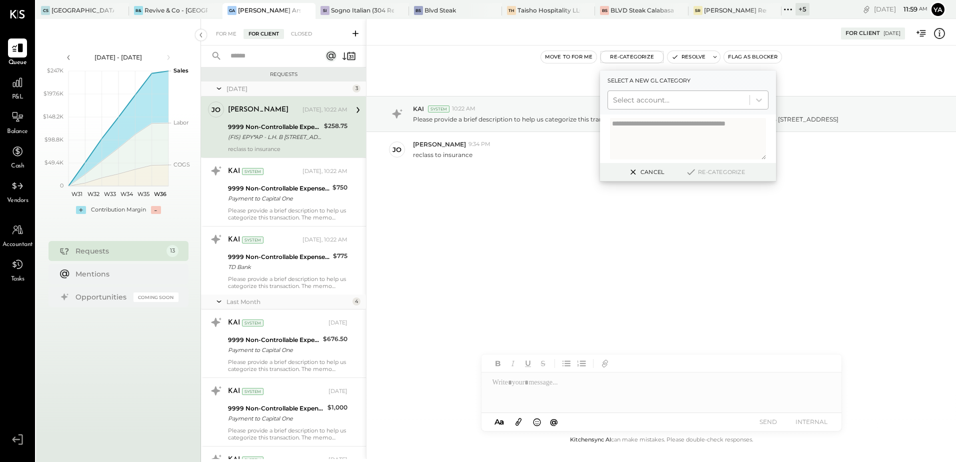
click at [675, 107] on div "Select account..." at bounding box center [678, 100] width 141 height 16
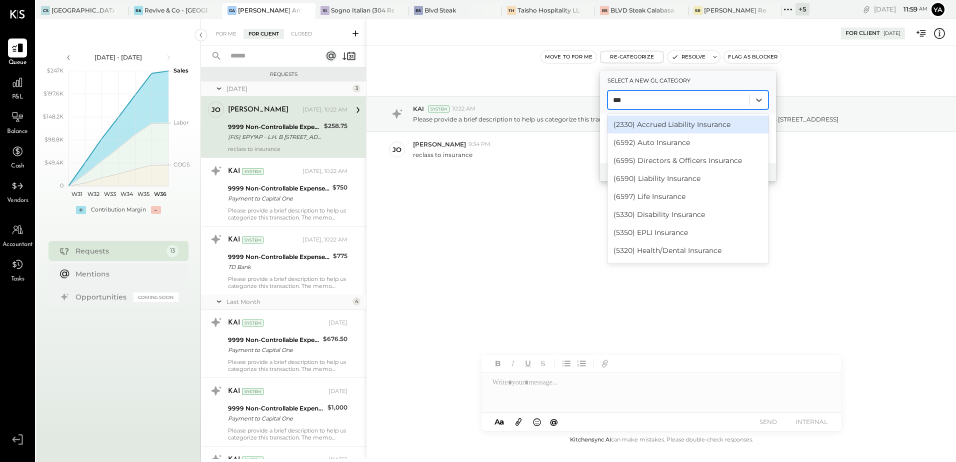
type input "****"
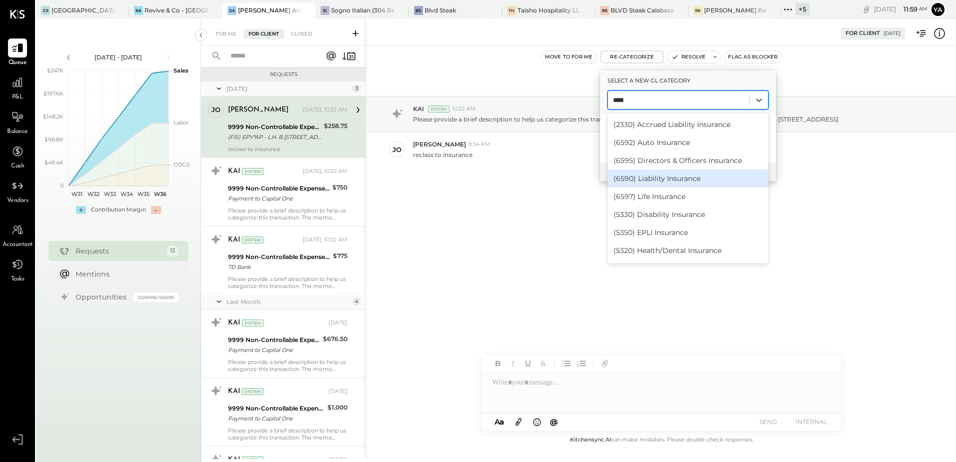
click at [731, 180] on div "(6590) Liability Insurance" at bounding box center [687, 178] width 161 height 18
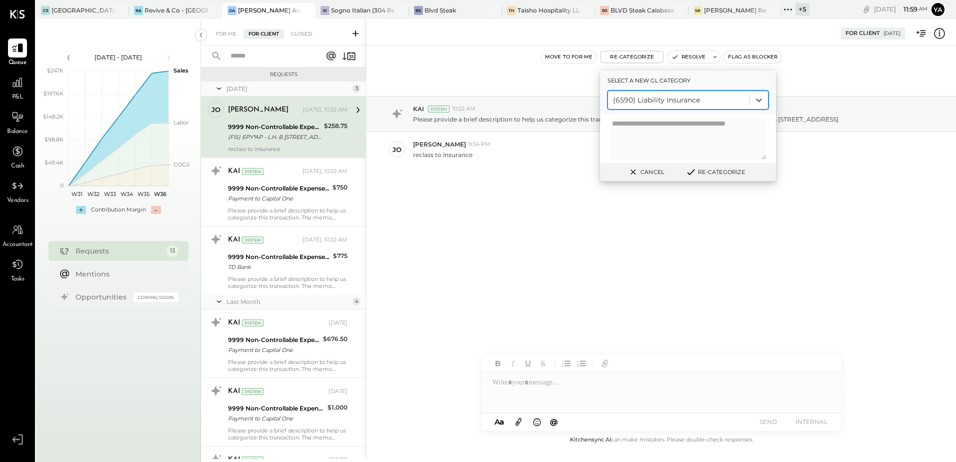
click at [724, 166] on button "Re-Categorize" at bounding box center [715, 172] width 66 height 12
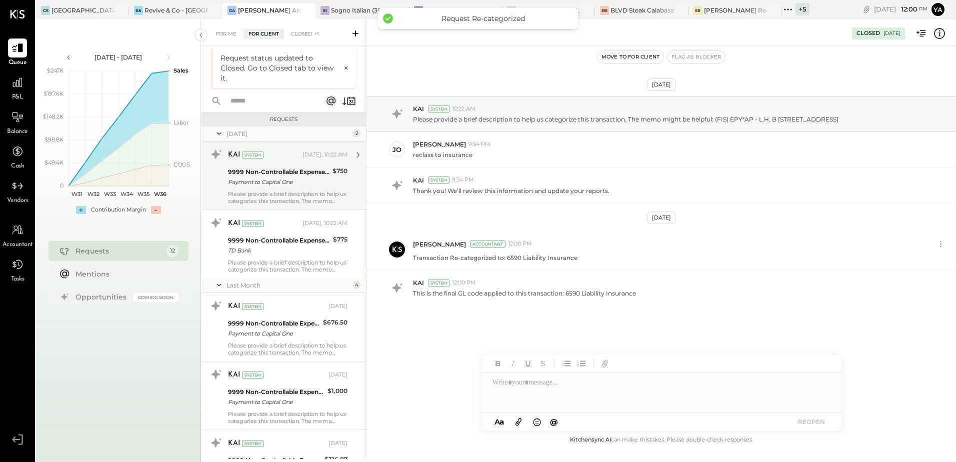
click at [295, 186] on div "Payment to Capital One" at bounding box center [278, 182] width 101 height 10
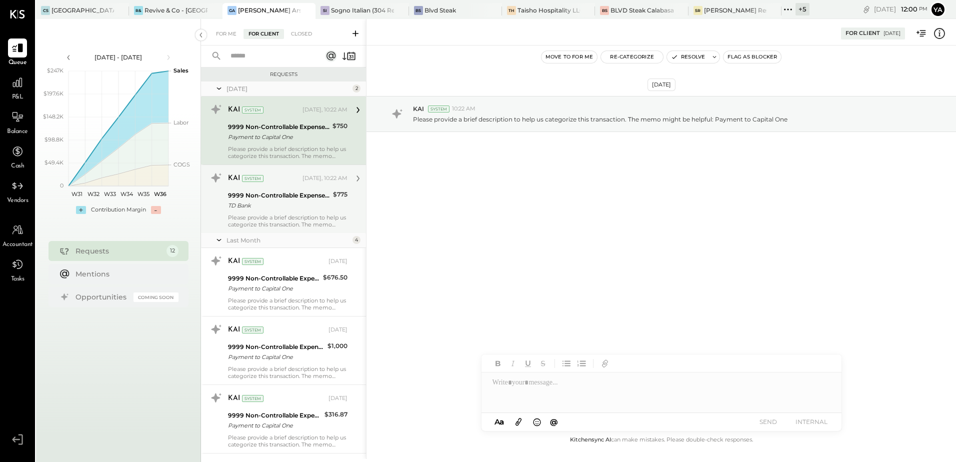
click at [276, 193] on div "9999 Non-Controllable Expenses:Other Income and Expenses:To Be Classified P&L" at bounding box center [279, 195] width 102 height 10
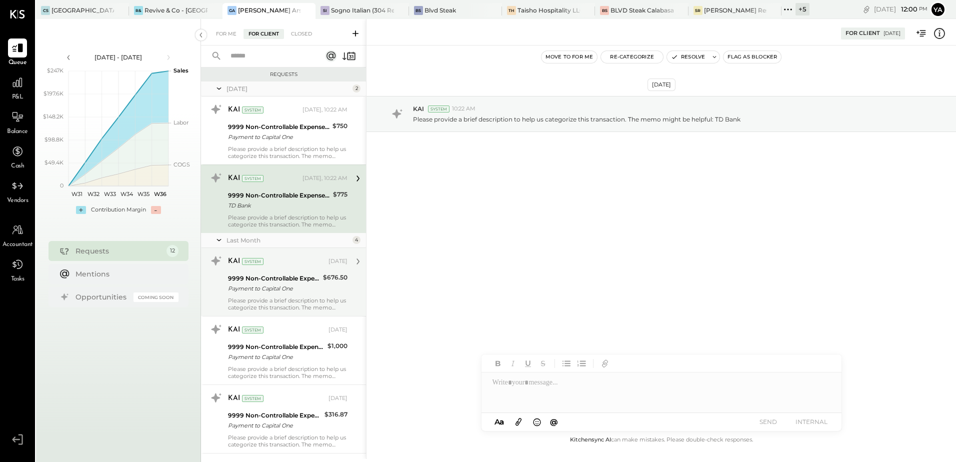
click at [278, 281] on div "9999 Non-Controllable Expenses:Other Income and Expenses:To Be Classified P&L" at bounding box center [274, 278] width 92 height 10
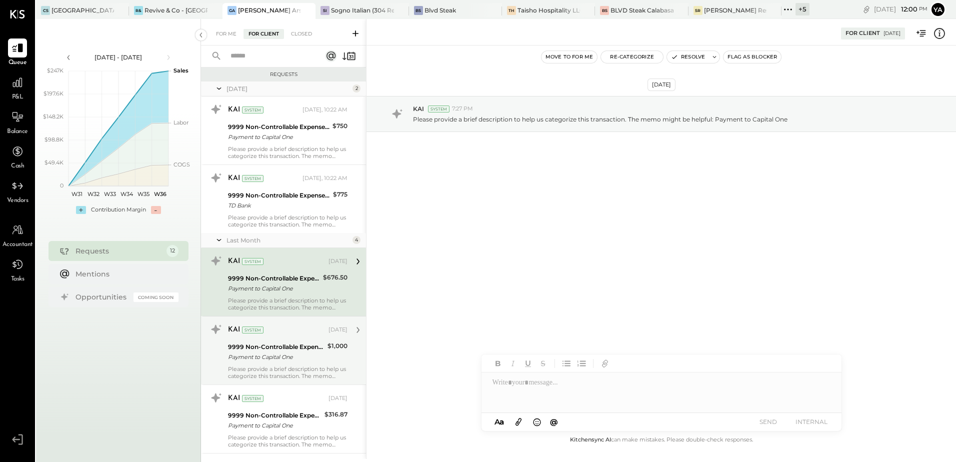
click at [254, 335] on div "KAI System [DATE]" at bounding box center [287, 330] width 119 height 14
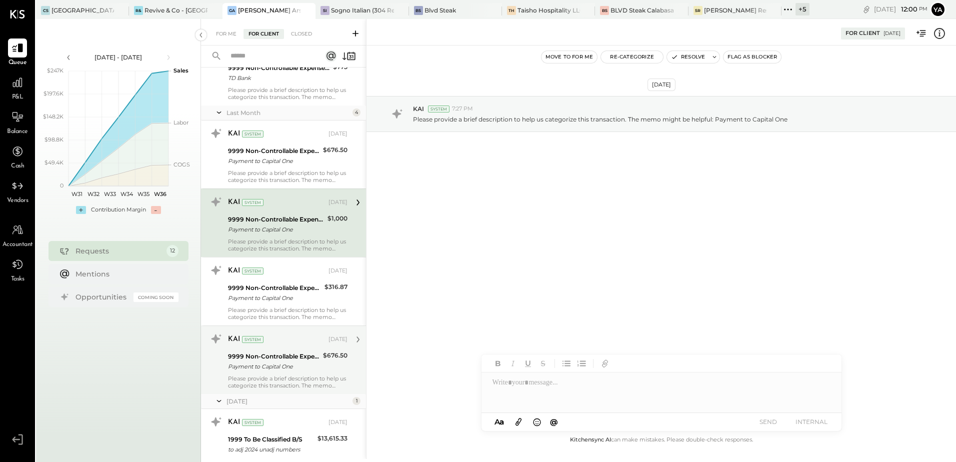
scroll to position [150, 0]
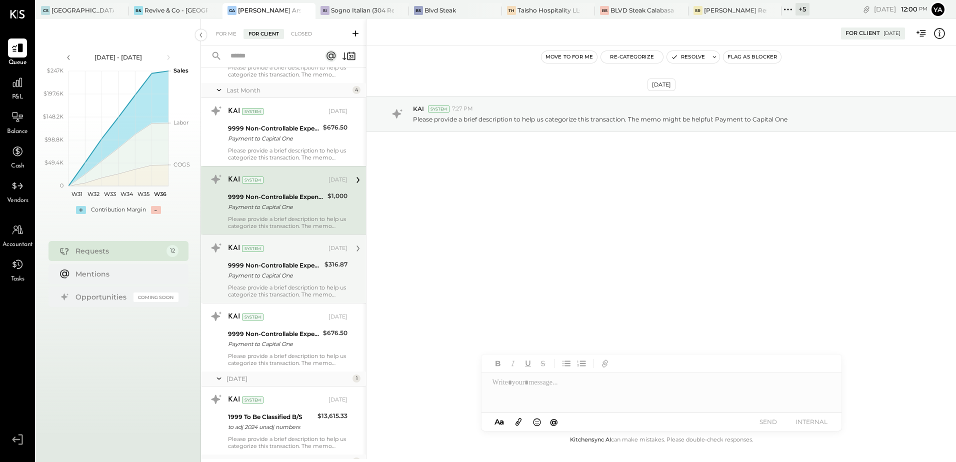
click at [264, 267] on div "9999 Non-Controllable Expenses:Other Income and Expenses:To Be Classified P&L" at bounding box center [274, 265] width 93 height 10
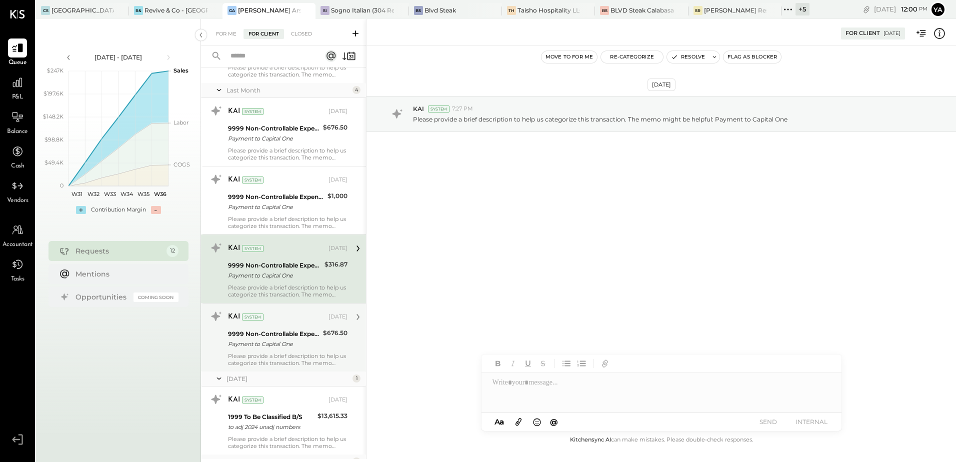
click at [276, 325] on div "KAI System [DATE]" at bounding box center [287, 316] width 119 height 17
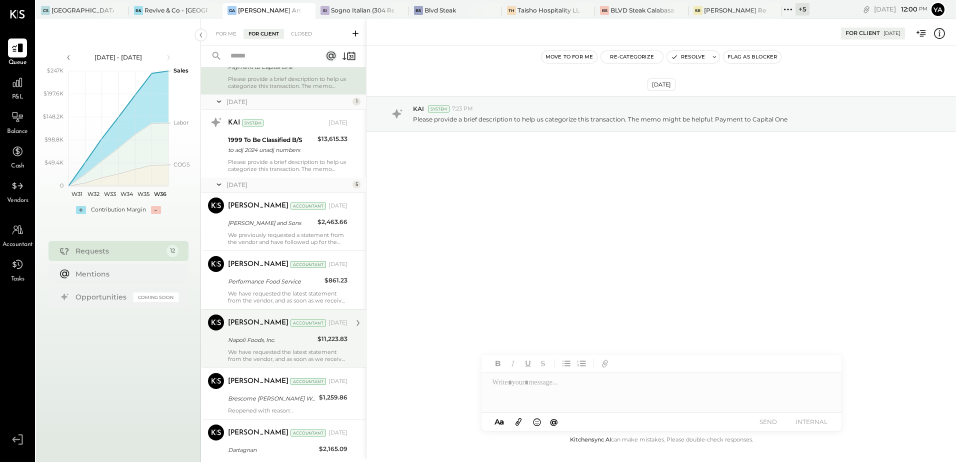
scroll to position [467, 0]
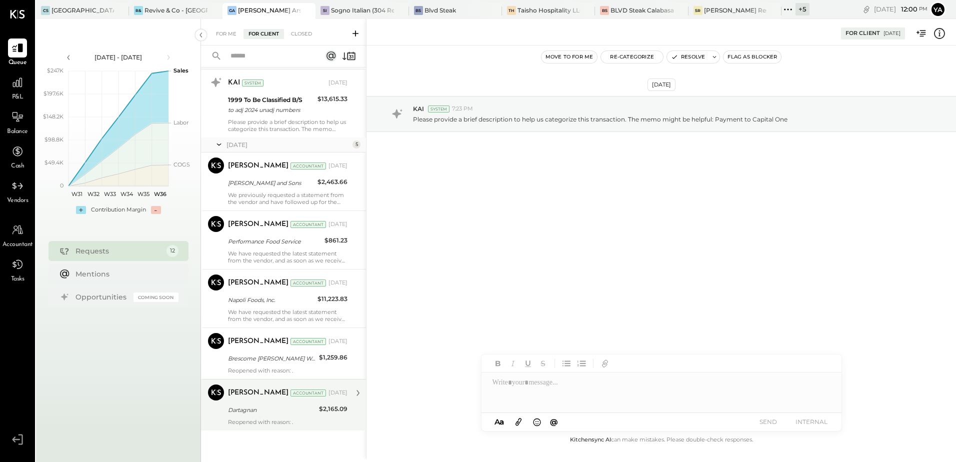
click at [275, 409] on div "Dartagnan" at bounding box center [272, 410] width 88 height 10
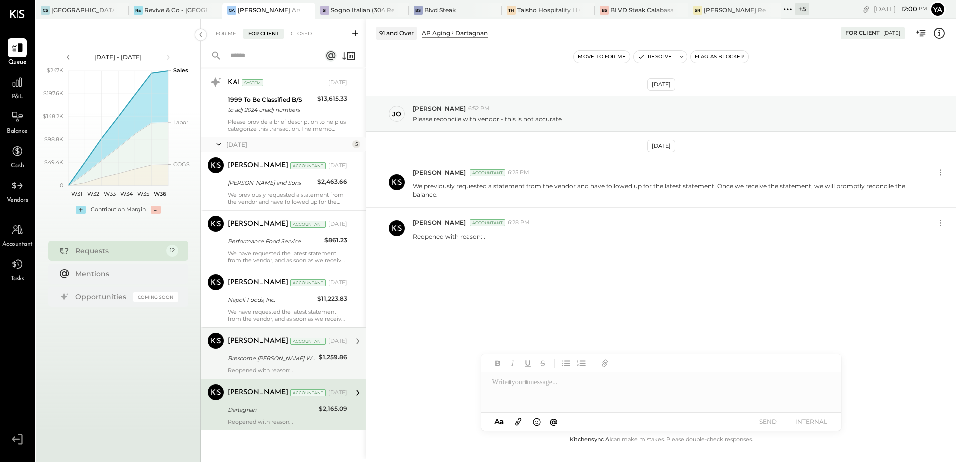
click at [278, 352] on div "Brescome [PERSON_NAME] Worldwide Sterling" at bounding box center [272, 358] width 88 height 12
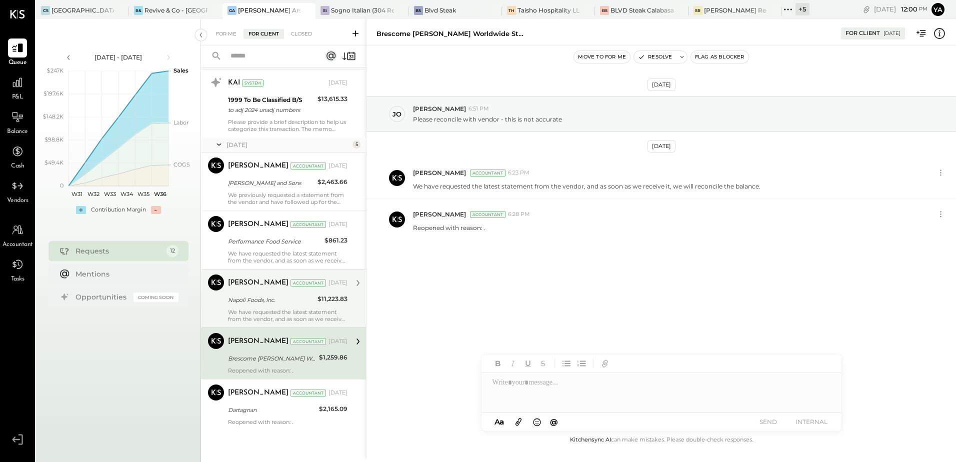
click at [255, 297] on div "Napoli Foods, Inc." at bounding box center [271, 300] width 86 height 10
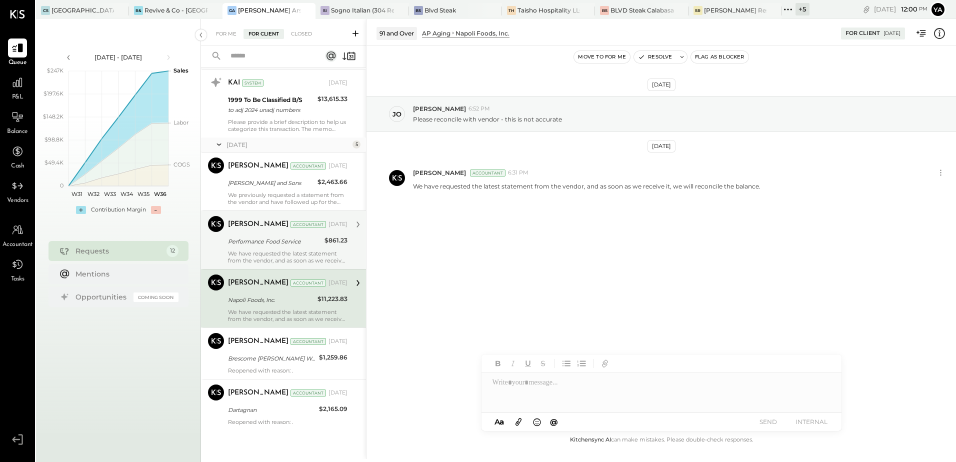
click at [261, 257] on div "We have requested the latest statement from the vendor, and as soon as we recei…" at bounding box center [287, 257] width 119 height 14
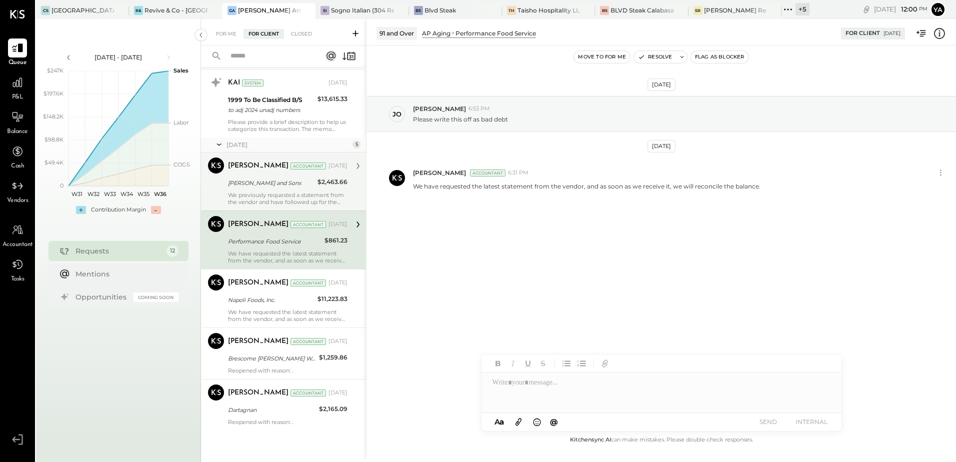
click at [265, 190] on div "[PERSON_NAME] Accountant [DATE] [PERSON_NAME] and Sons $2,463.66 We previously …" at bounding box center [287, 181] width 119 height 48
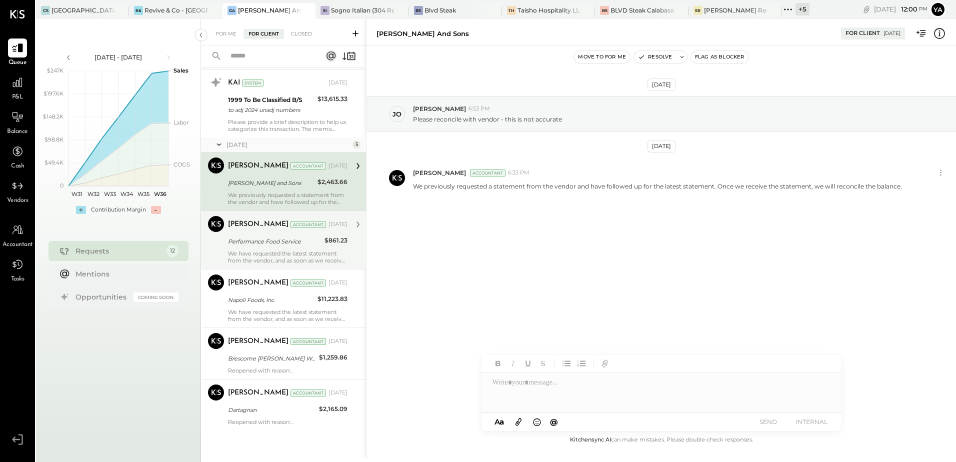
scroll to position [367, 0]
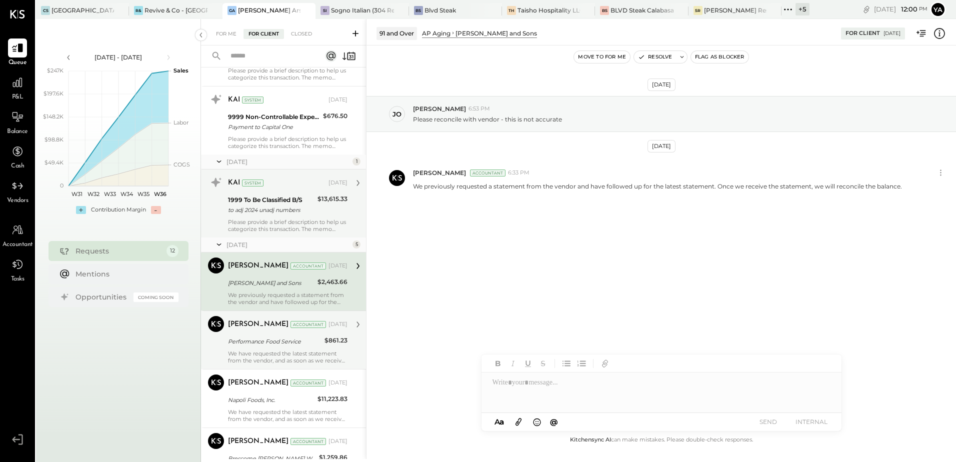
click at [263, 222] on div "Please provide a brief description to help us categorize this transaction. The …" at bounding box center [287, 225] width 119 height 14
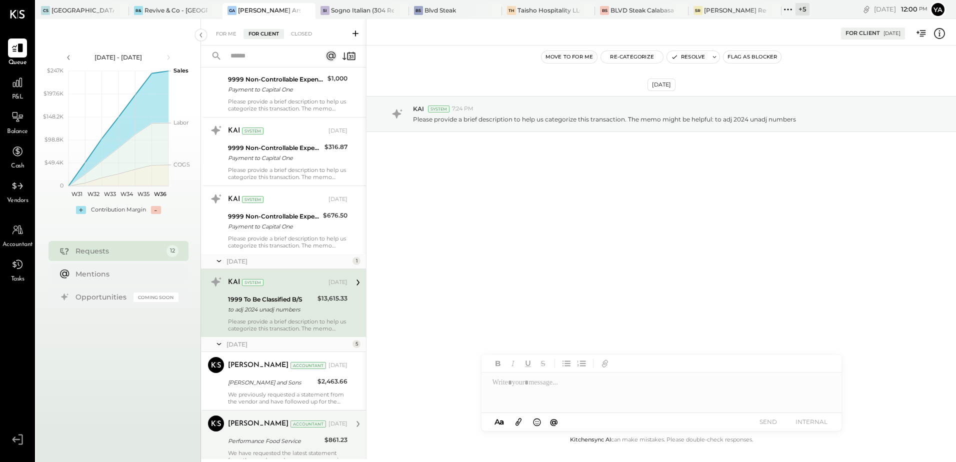
scroll to position [267, 0]
click at [267, 222] on div "Payment to Capital One" at bounding box center [274, 227] width 92 height 10
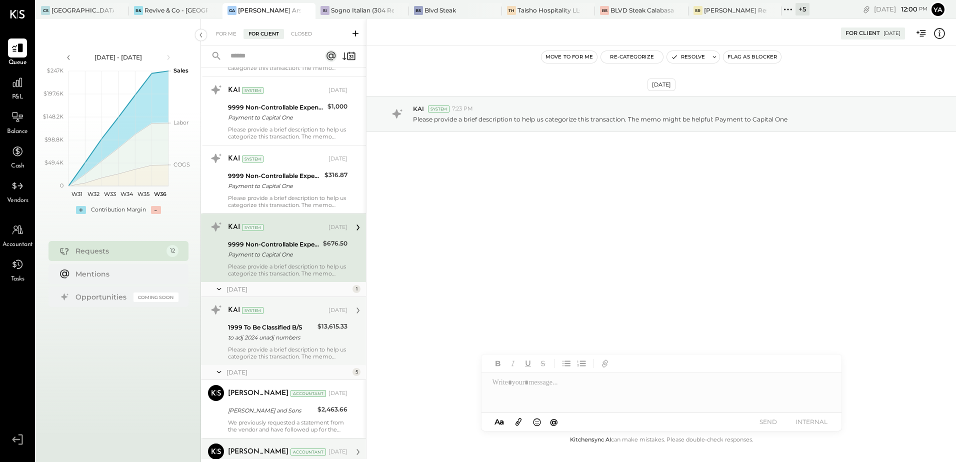
scroll to position [217, 0]
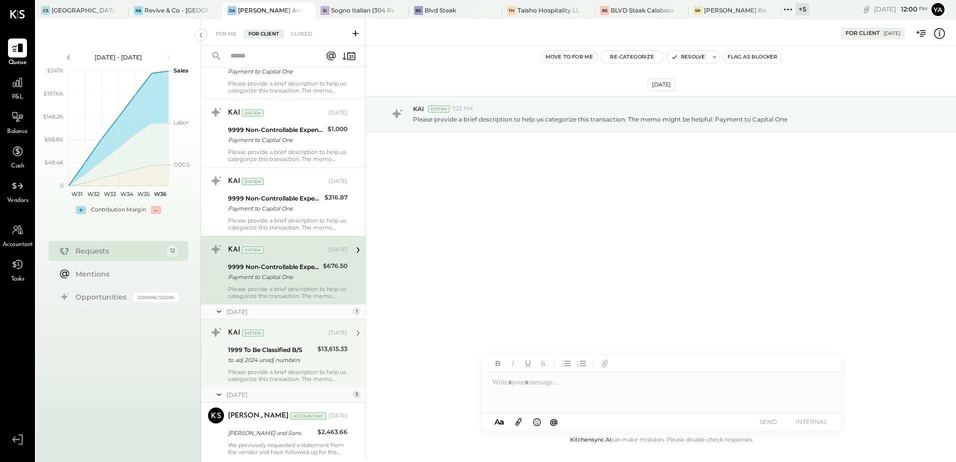
click at [267, 222] on div "Please provide a brief description to help us categorize this transaction. The …" at bounding box center [287, 224] width 119 height 14
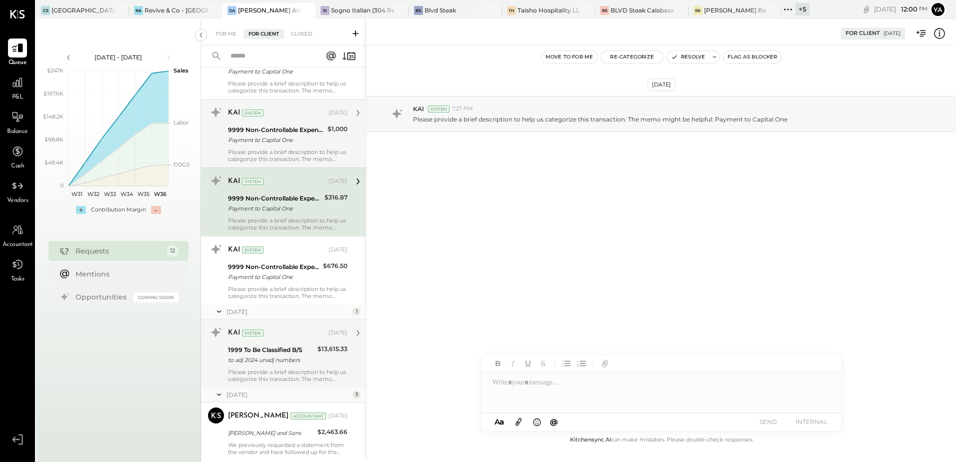
click at [255, 154] on div "Please provide a brief description to help us categorize this transaction. The …" at bounding box center [287, 155] width 119 height 14
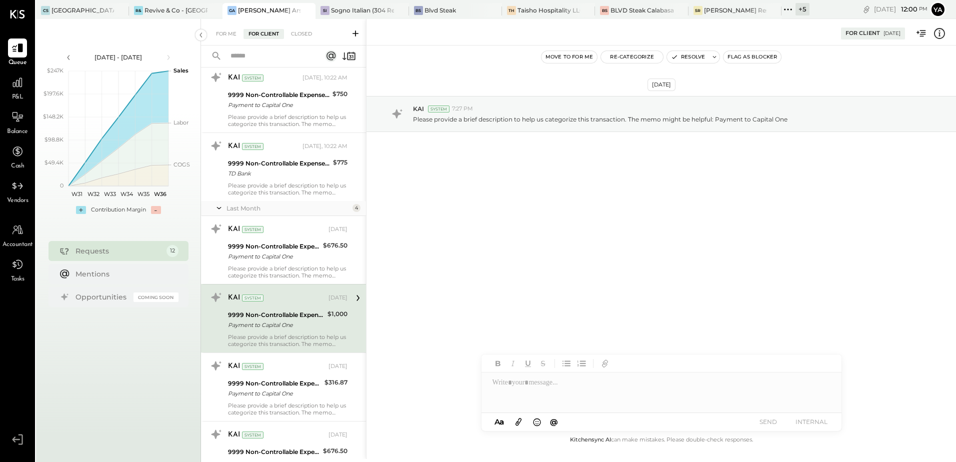
scroll to position [17, 0]
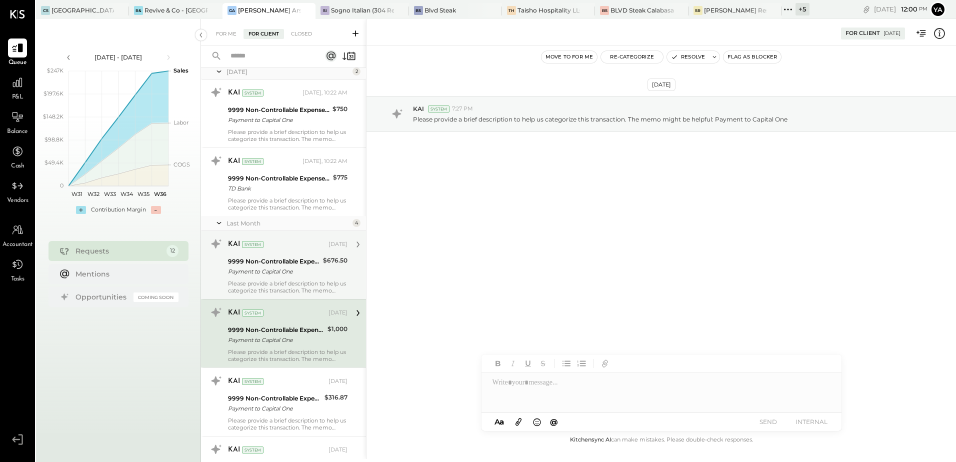
click at [266, 280] on div "Please provide a brief description to help us categorize this transaction. The …" at bounding box center [287, 287] width 119 height 14
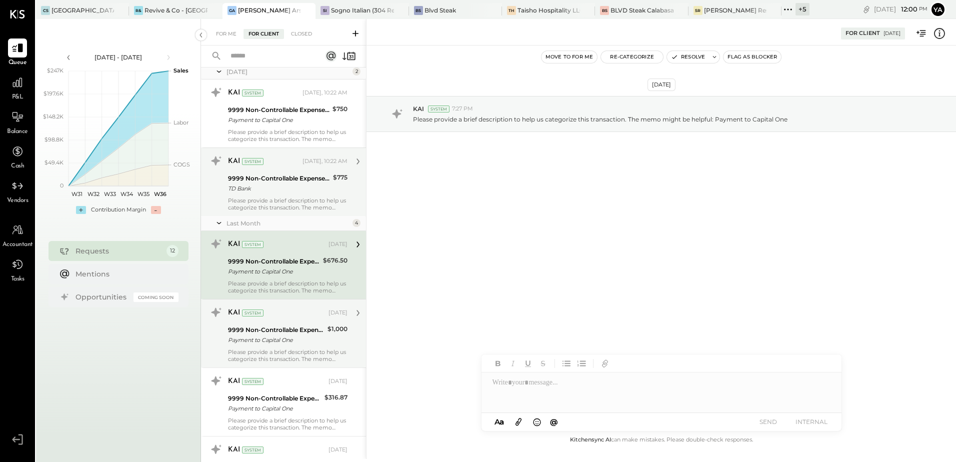
click at [287, 211] on div "KAI System [DATE], 10:22 AM 9999 Non-Controllable Expenses:Other Income and Exp…" at bounding box center [283, 181] width 165 height 68
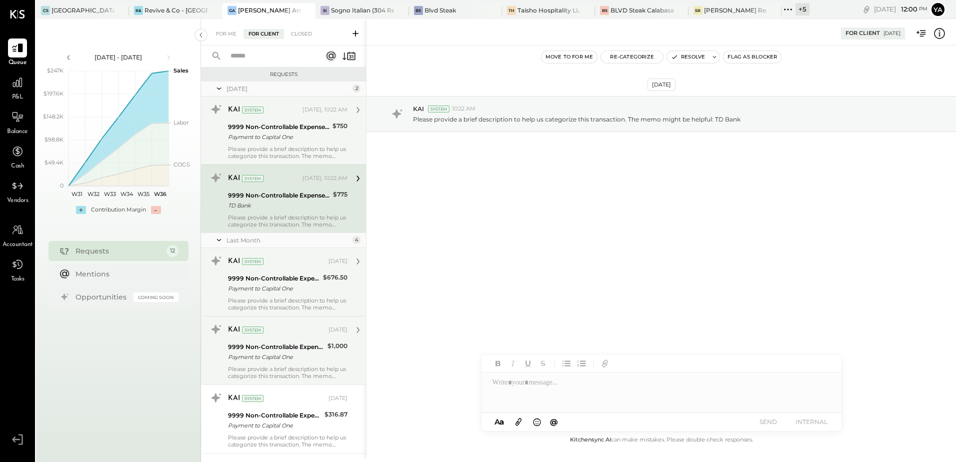
click at [272, 153] on div "Please provide a brief description to help us categorize this transaction. The …" at bounding box center [287, 152] width 119 height 14
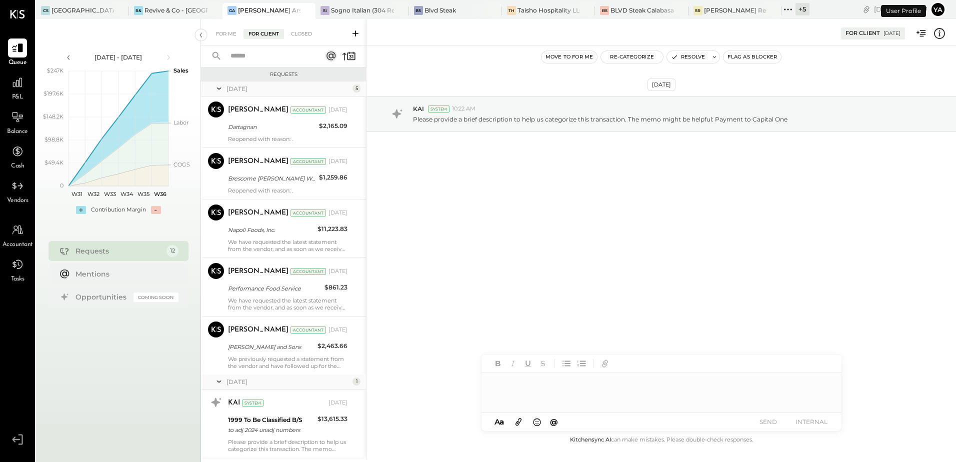
scroll to position [467, 0]
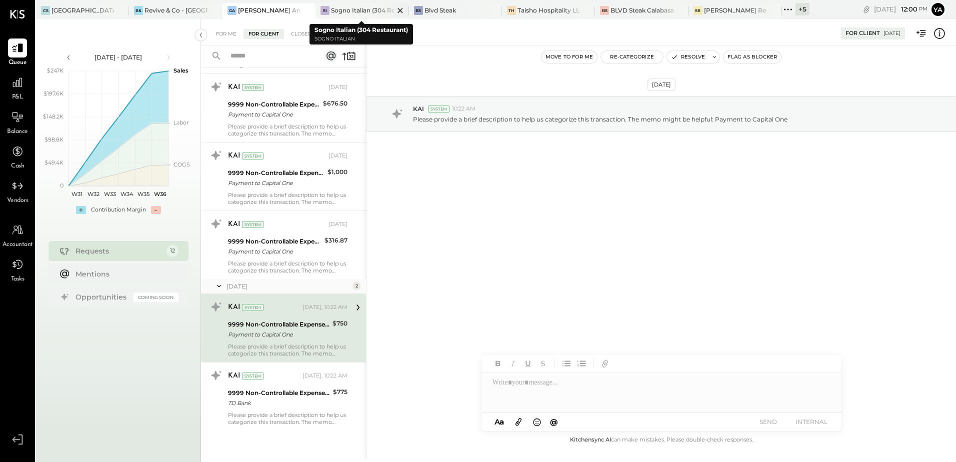
click at [348, 11] on div "Sogno Italian (304 Restaurant)" at bounding box center [362, 10] width 62 height 8
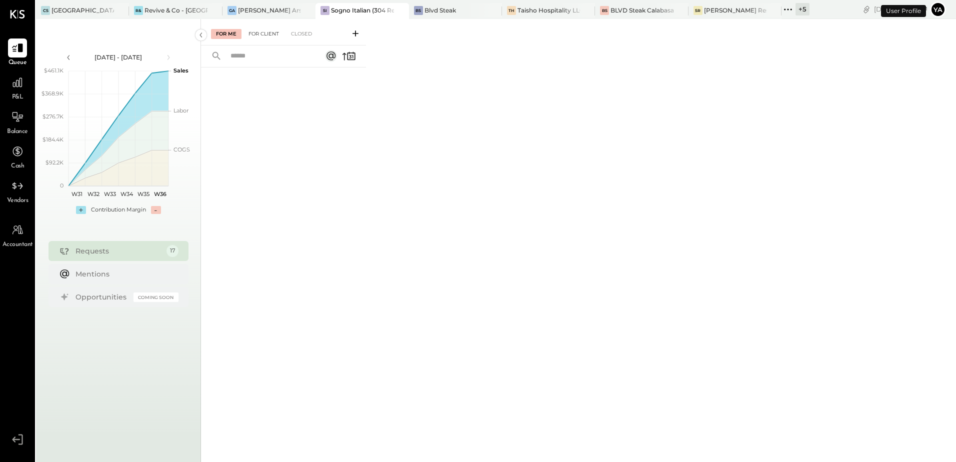
click at [264, 38] on div "For Client" at bounding box center [263, 34] width 40 height 10
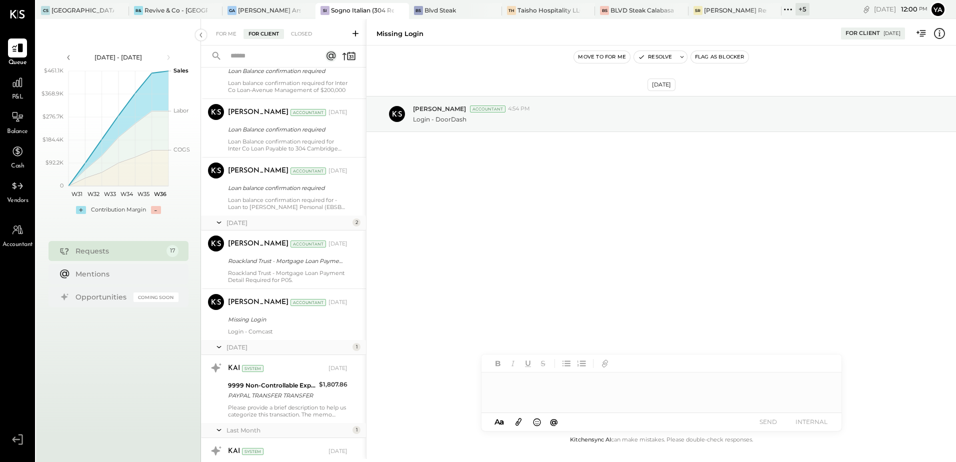
scroll to position [772, 0]
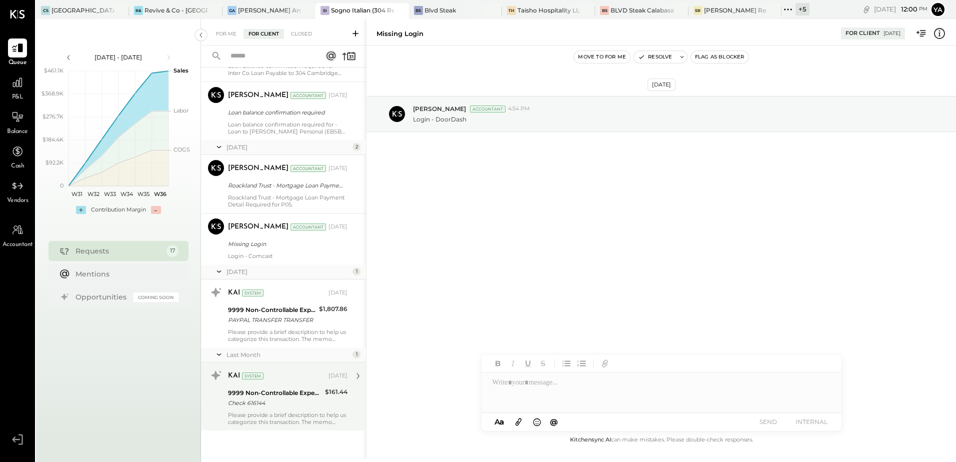
click at [257, 401] on div "Check 616144" at bounding box center [275, 403] width 94 height 10
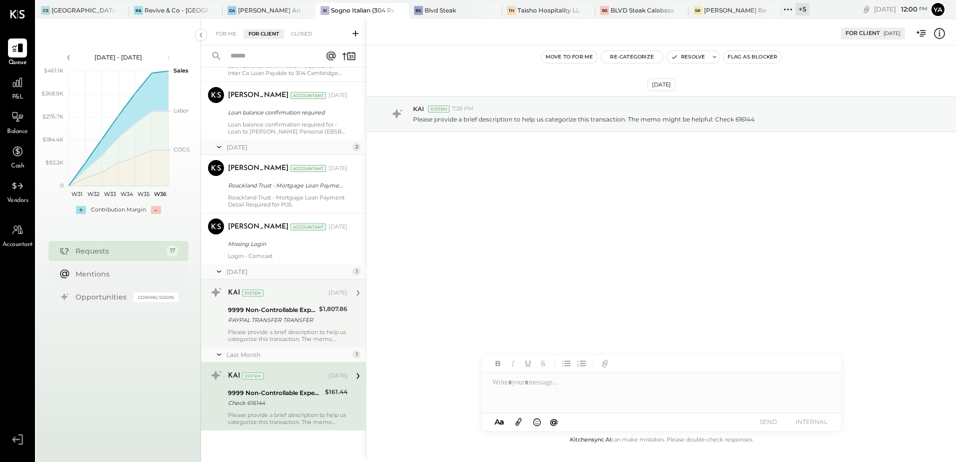
click at [269, 315] on div "PAYPAL TRANSFER TRANSFER" at bounding box center [272, 320] width 88 height 10
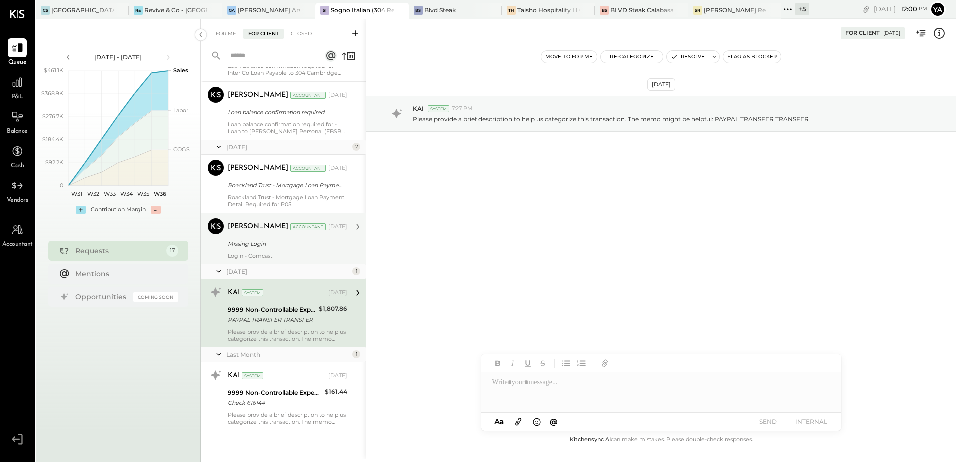
click at [260, 248] on div "Missing Login" at bounding box center [286, 244] width 116 height 10
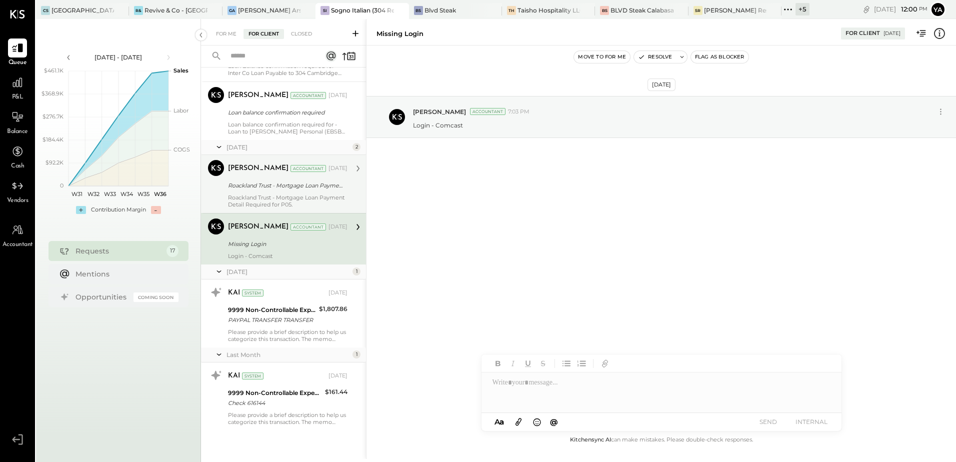
click at [267, 198] on div "Roackland Trust - Mortgage Loan Payment Detail Required for P05." at bounding box center [287, 201] width 119 height 14
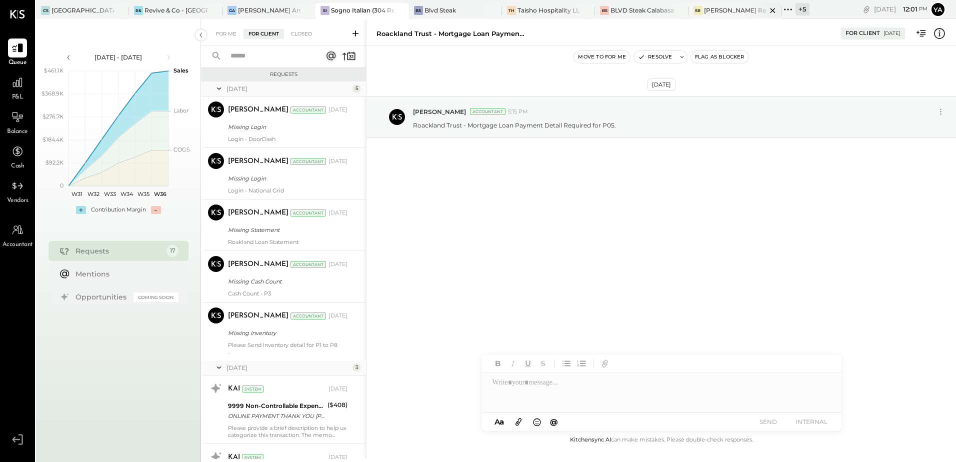
click at [714, 10] on div "[PERSON_NAME] Restaurant & Deli" at bounding box center [735, 10] width 62 height 8
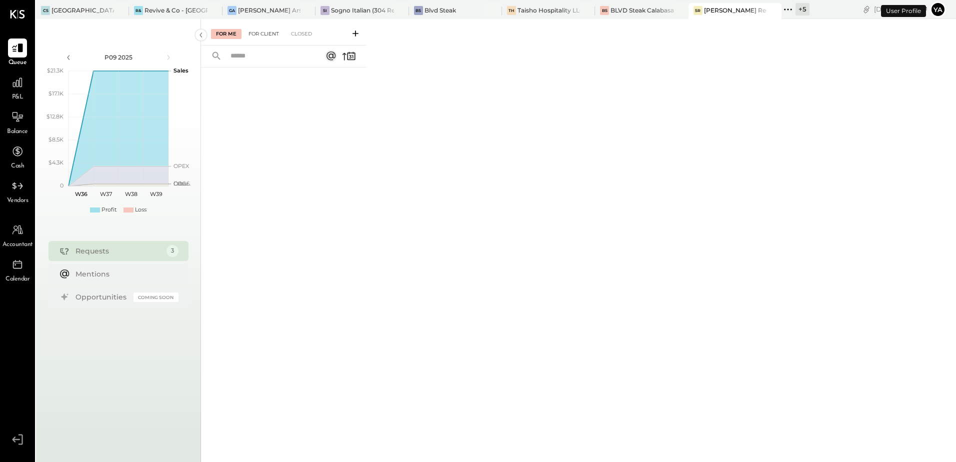
click at [262, 31] on div "For Client" at bounding box center [263, 34] width 40 height 10
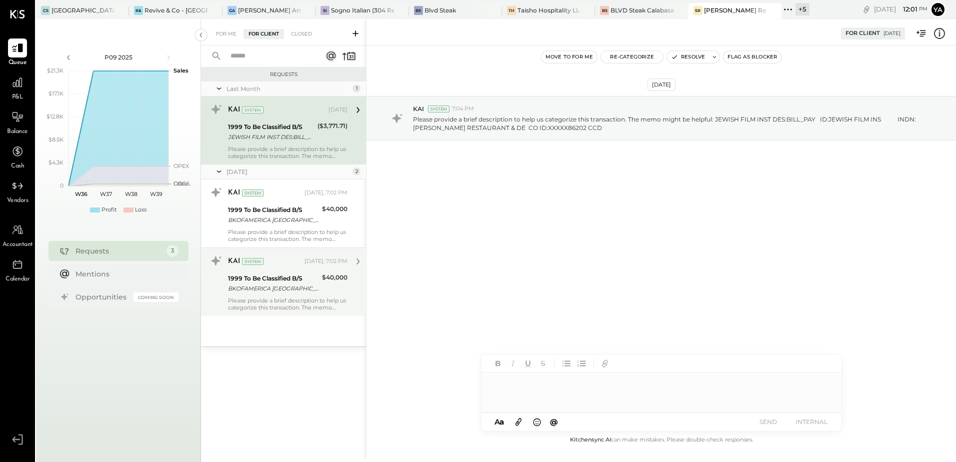
click at [268, 306] on div "Please provide a brief description to help us categorize this transaction. The …" at bounding box center [287, 304] width 119 height 14
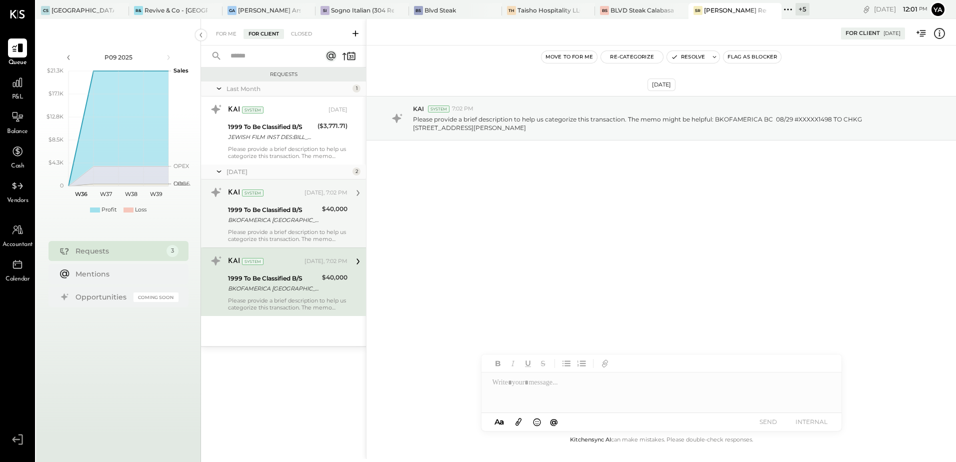
click at [265, 205] on div "1999 To Be Classified B/S" at bounding box center [273, 210] width 91 height 10
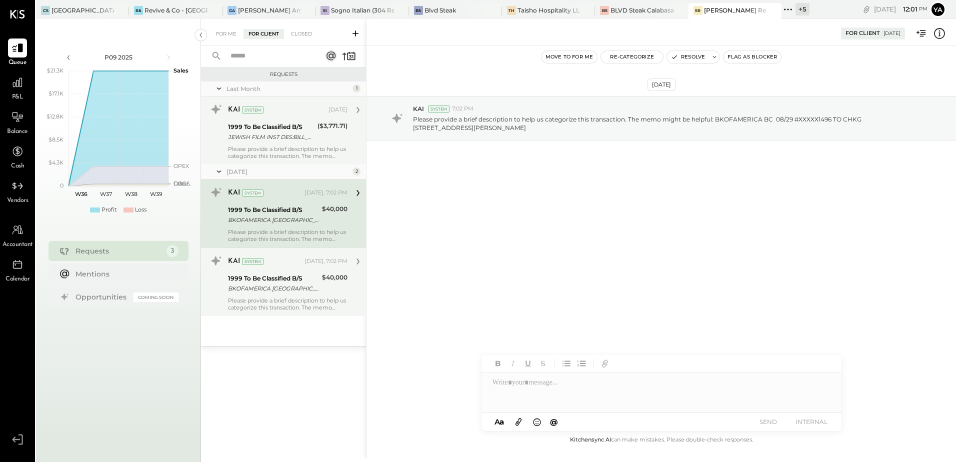
click at [269, 128] on div "1999 To Be Classified B/S" at bounding box center [271, 127] width 86 height 10
